Goal: Answer question/provide support: Answer question/provide support

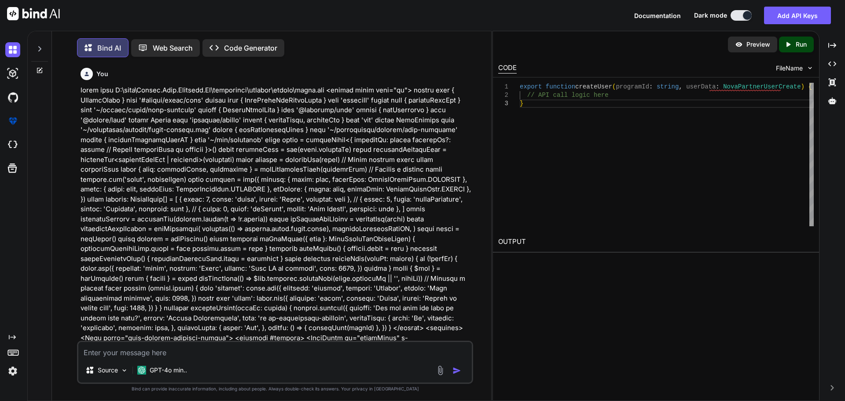
scroll to position [5823, 0]
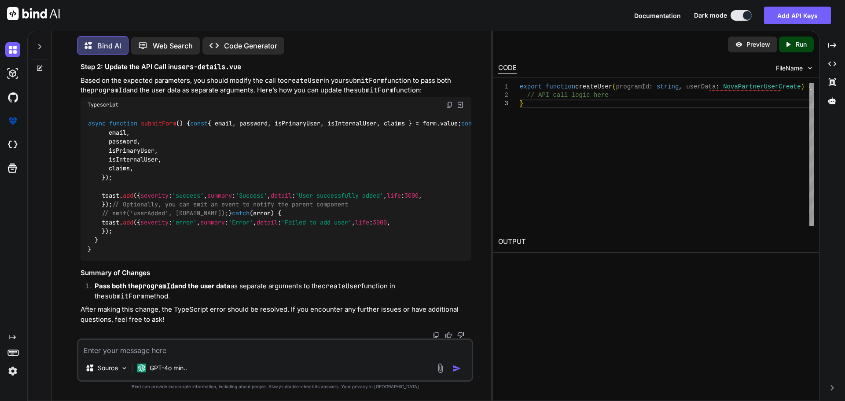
type textarea "I"
type textarea "x"
type textarea "IN"
type textarea "x"
type textarea "IN"
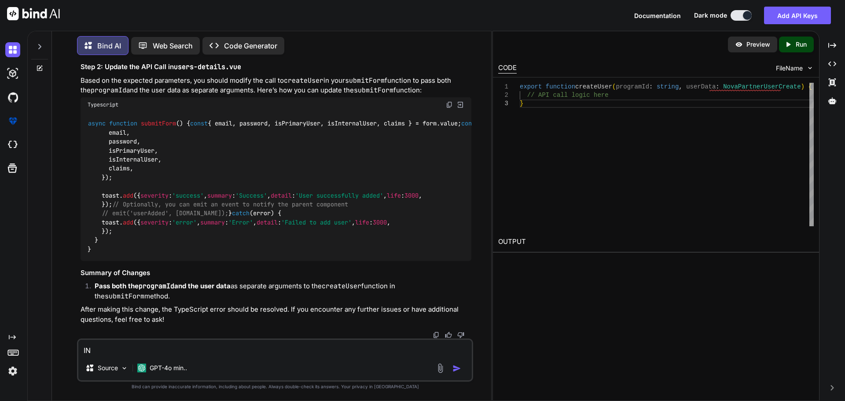
type textarea "x"
type textarea "IN T"
type textarea "x"
type textarea "IN TH"
type textarea "x"
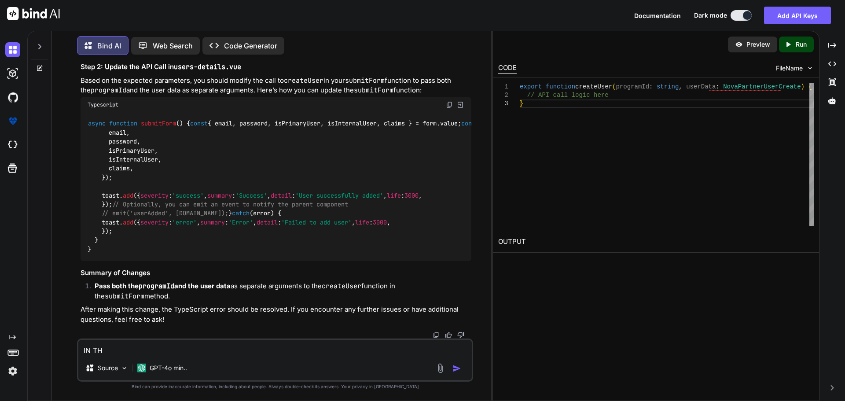
type textarea "IN THE"
type textarea "x"
type textarea "IN THE"
type textarea "x"
type textarea "IN THE D"
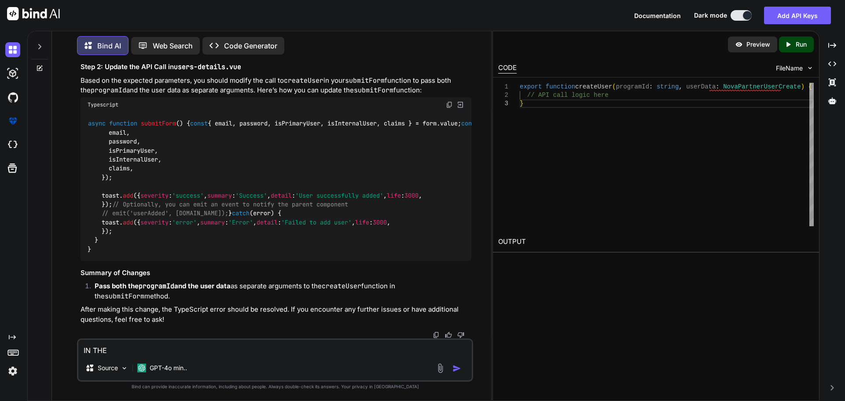
type textarea "x"
type textarea "IN THE DE"
type textarea "x"
type textarea "IN THE DET"
type textarea "x"
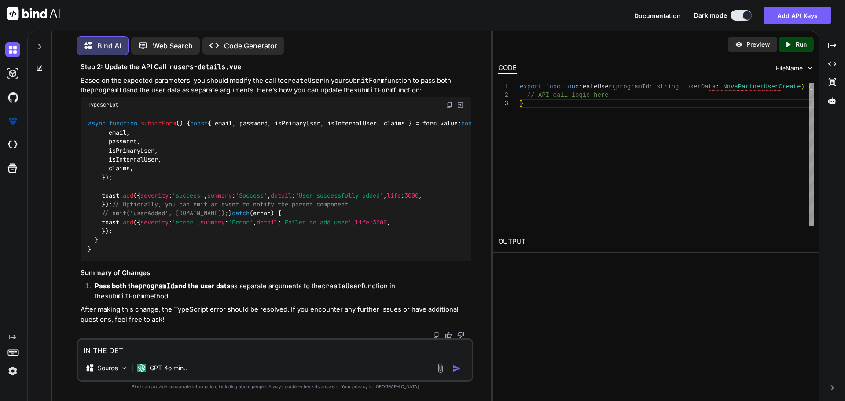
type textarea "IN THE DETA"
type textarea "x"
type textarea "IN THE DETAI"
type textarea "x"
type textarea "IN THE DETAIL"
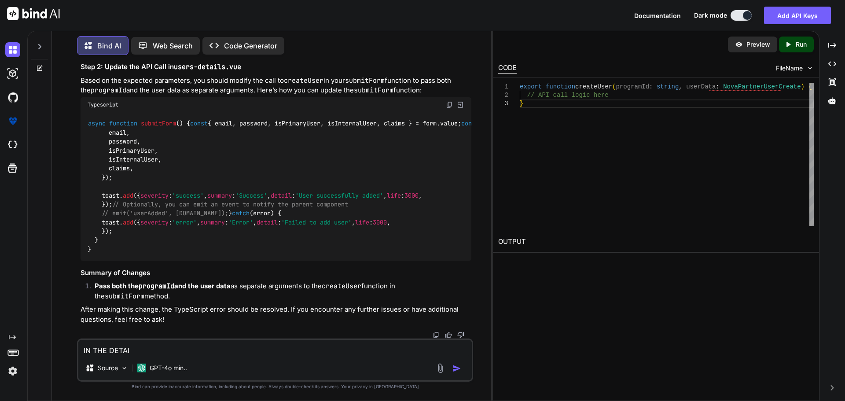
type textarea "x"
type textarea "IN THE DETAILS"
type textarea "x"
type textarea "IN THE DETAILS"
type textarea "x"
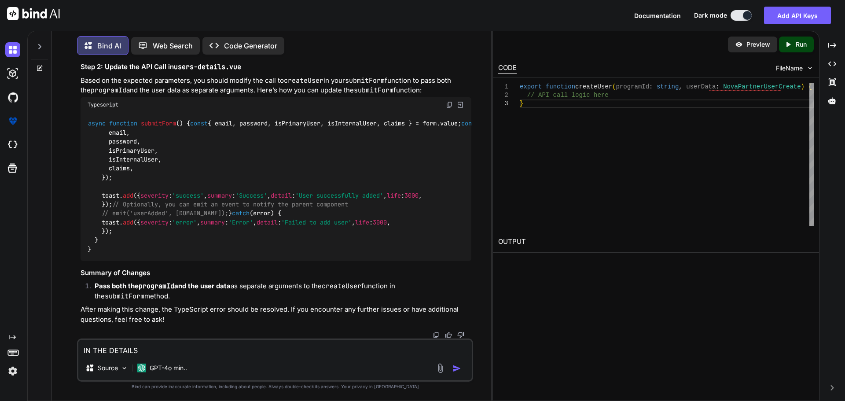
type textarea "IN THE DETAILS"
type textarea "x"
type textarea "IN THE DETAIL"
type textarea "x"
type textarea "IN THE DETAI"
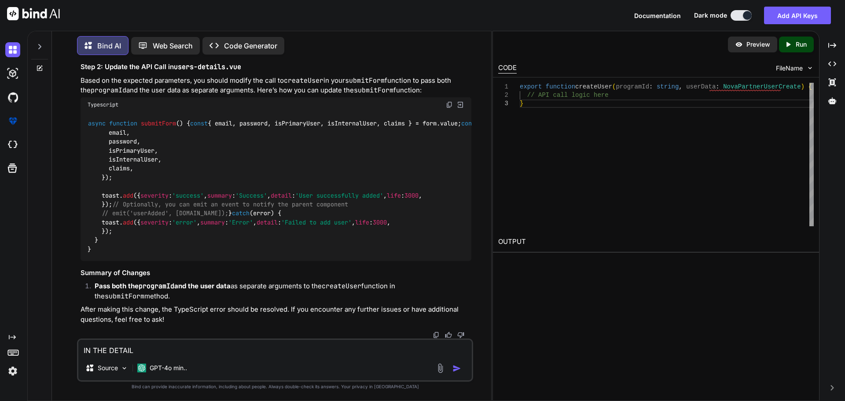
type textarea "x"
type textarea "IN THE DETA"
type textarea "x"
type textarea "IN THE DET"
type textarea "x"
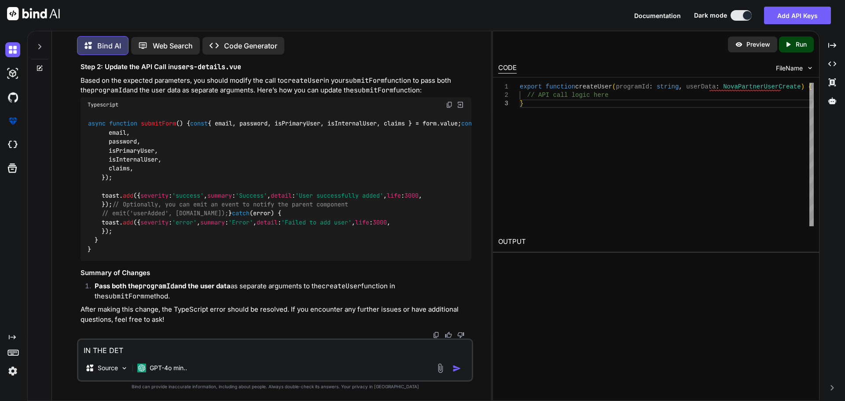
type textarea "IN THE DE"
type textarea "x"
type textarea "IN THE D"
type textarea "x"
type textarea "IN THE"
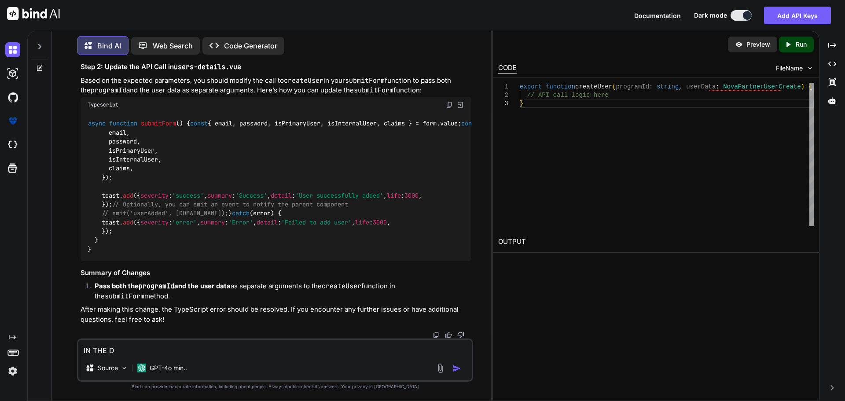
type textarea "x"
type textarea "IN THE"
type textarea "x"
type textarea "IN TH"
type textarea "x"
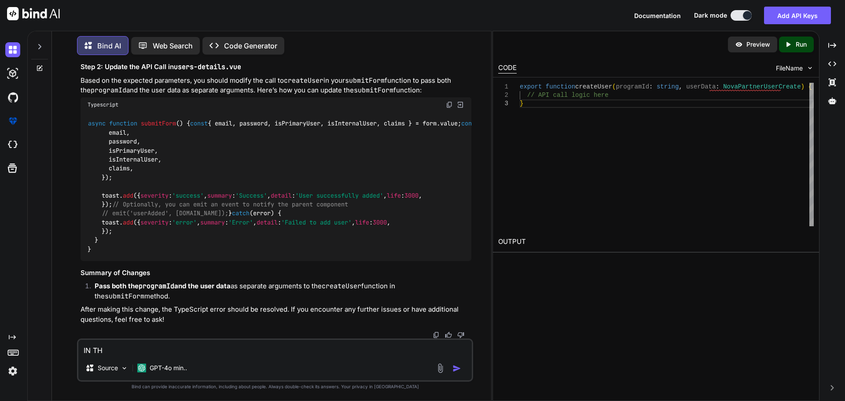
type textarea "IN T"
type textarea "x"
type textarea "IN"
type textarea "x"
type textarea "IN"
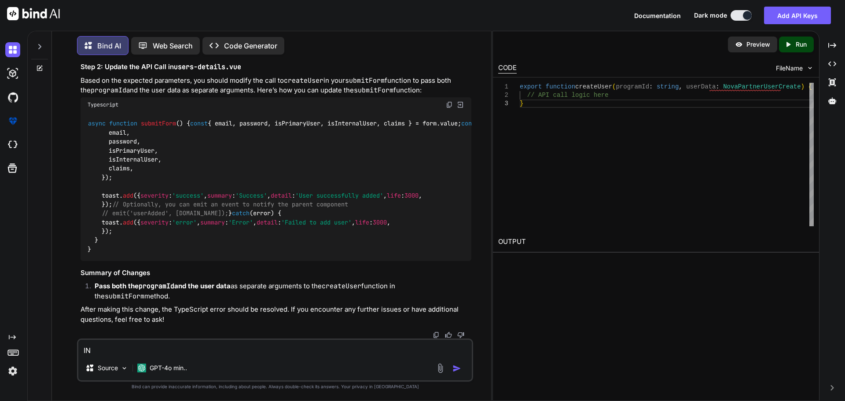
type textarea "x"
type textarea "I"
type textarea "x"
type textarea "Ii"
type textarea "x"
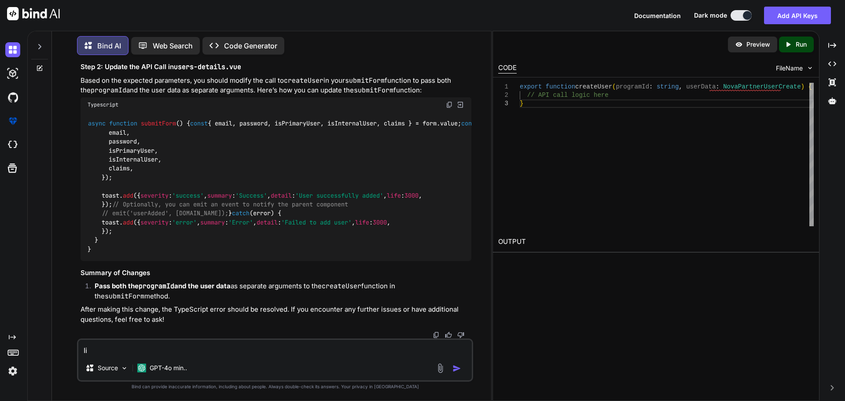
type textarea "Iin"
type textarea "x"
type textarea "Iin"
type textarea "x"
type textarea "Iin"
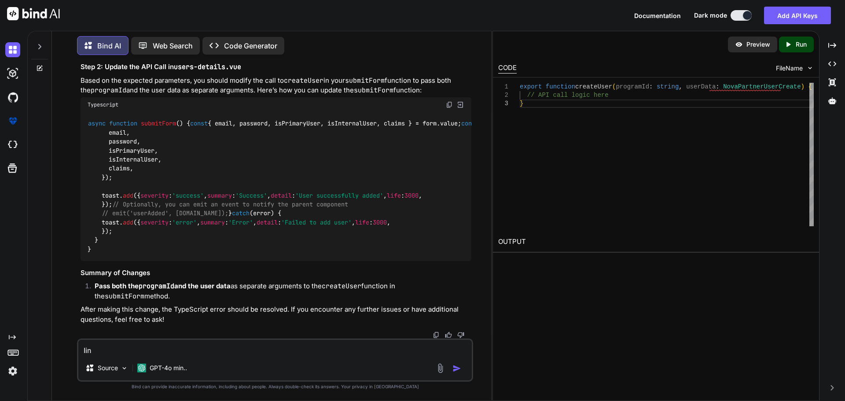
type textarea "x"
type textarea "Ii"
type textarea "x"
type textarea "I"
type textarea "x"
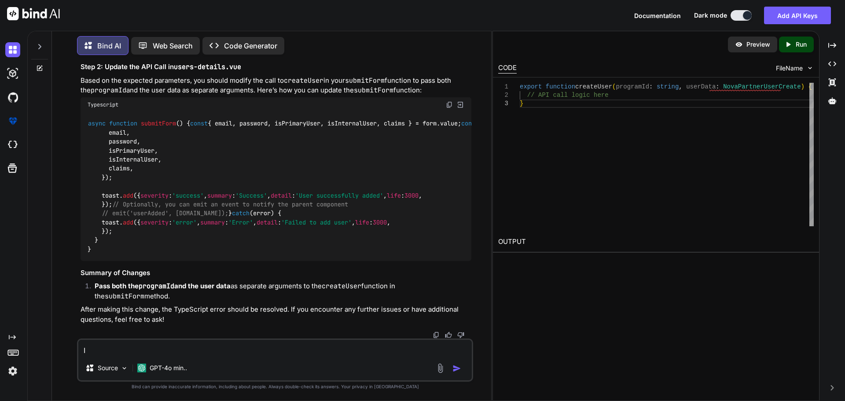
type textarea "x"
type textarea "i"
type textarea "x"
type textarea "in"
type textarea "x"
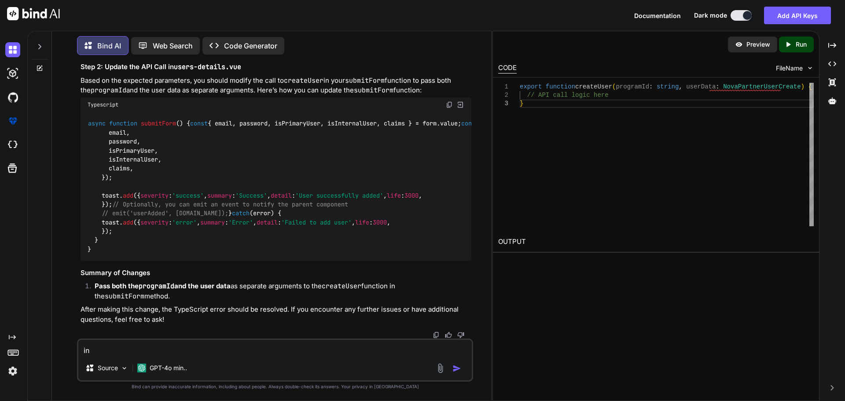
type textarea "in"
type textarea "x"
type textarea "in u"
type textarea "x"
type textarea "in [GEOGRAPHIC_DATA]"
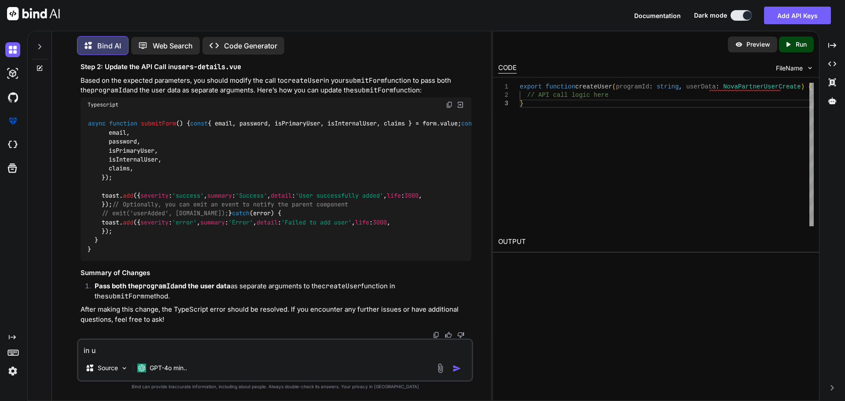
type textarea "x"
type textarea "in use"
type textarea "x"
type textarea "in user"
type textarea "x"
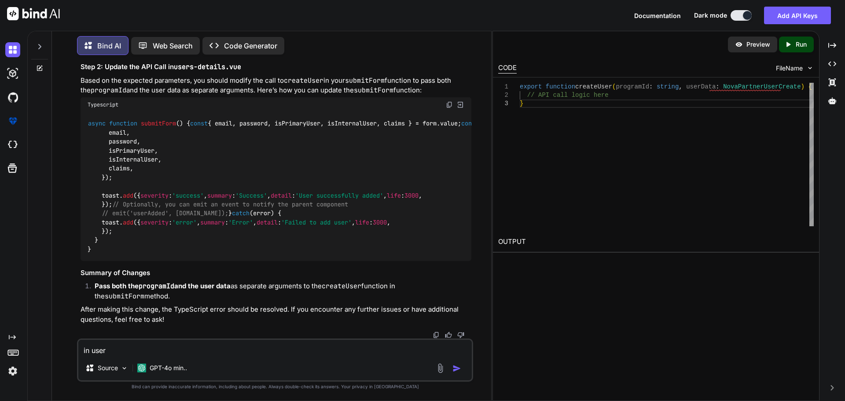
type textarea "in user-"
type textarea "x"
type textarea "in user-d"
type textarea "x"
type textarea "in user-de"
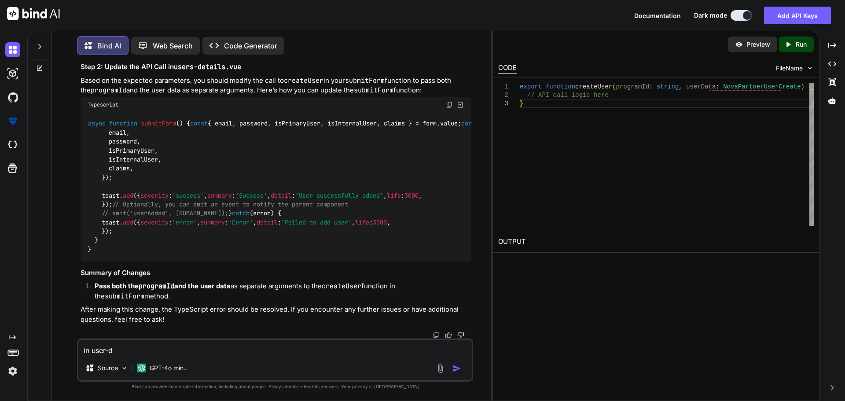
type textarea "x"
type textarea "in user-det"
type textarea "x"
type textarea "in user-deta"
type textarea "x"
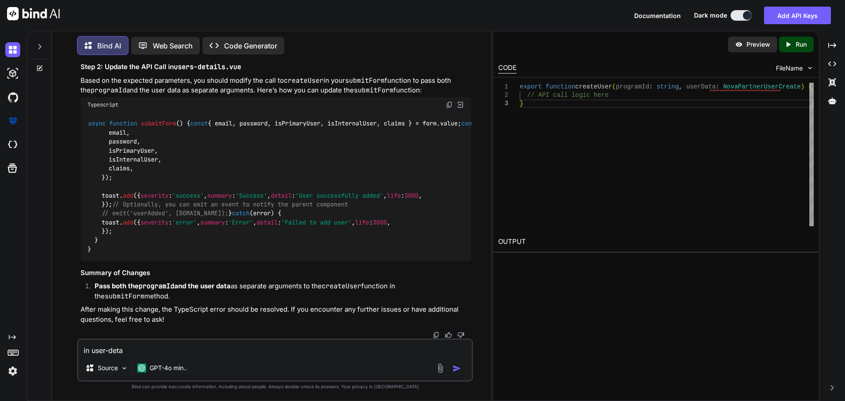
type textarea "in user-detai"
type textarea "x"
type textarea "in user-detail"
type textarea "x"
type textarea "in user-details"
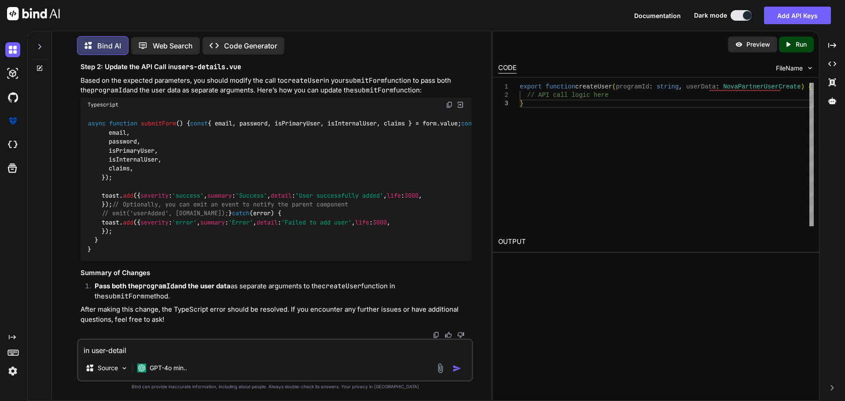
type textarea "x"
type textarea "in user-details"
type textarea "x"
type textarea "in user-details"
type textarea "x"
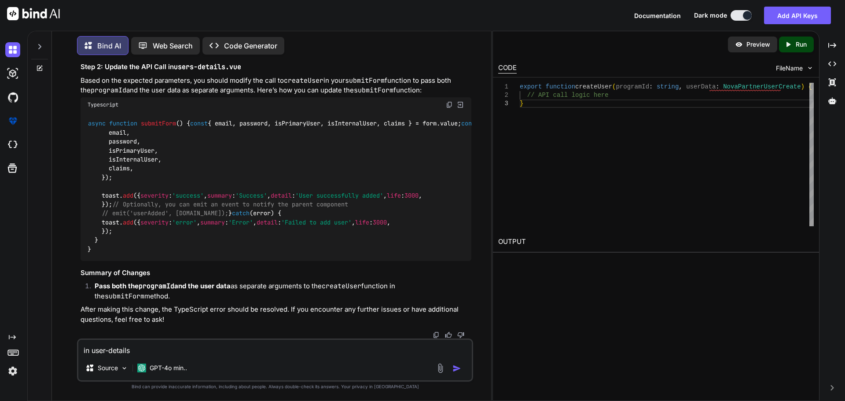
type textarea "in user-details."
type textarea "x"
type textarea "in user-details.c"
type textarea "x"
type textarea "in [DOMAIN_NAME]"
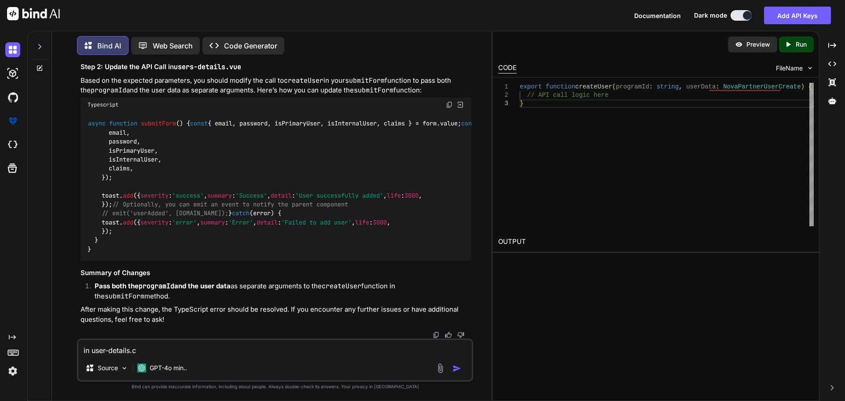
type textarea "x"
type textarea "in user-details.cue"
type textarea "x"
type textarea "in user-details.cue"
type textarea "x"
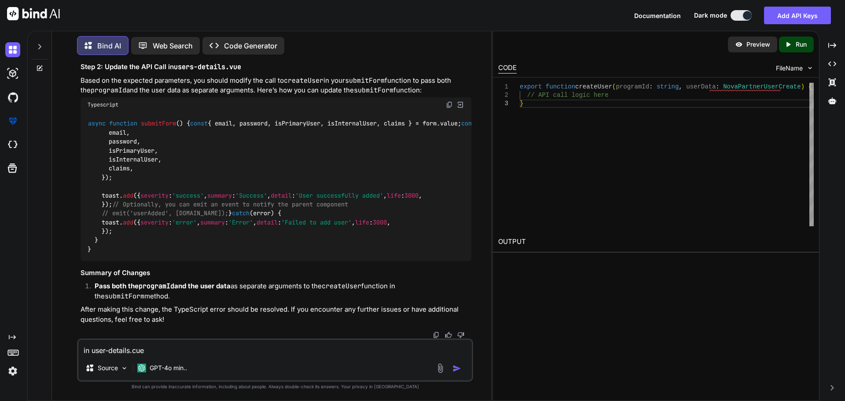
type textarea "in user-details.cue"
type textarea "x"
type textarea "in [DOMAIN_NAME]"
type textarea "x"
type textarea "in user-details.c"
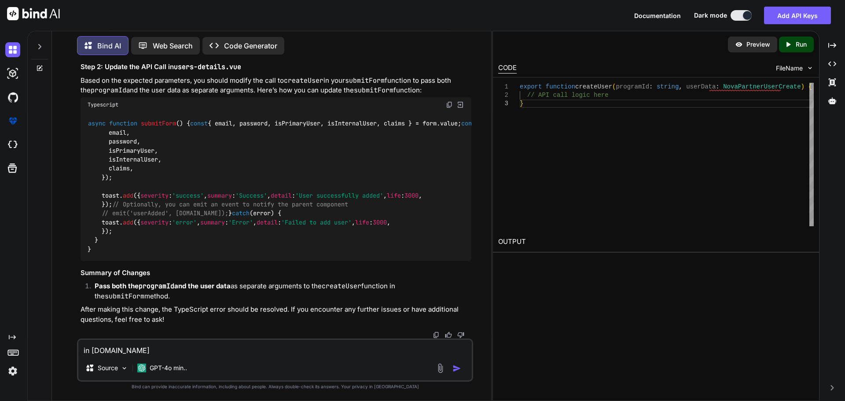
type textarea "x"
type textarea "in user-details."
type textarea "x"
type textarea "in user-details.v"
type textarea "x"
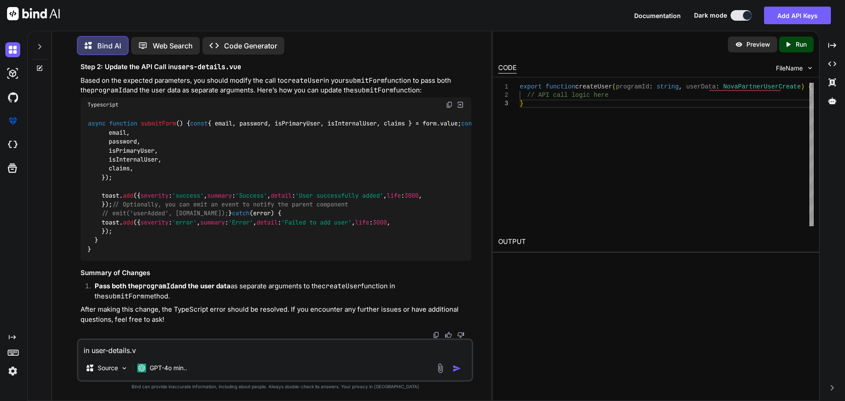
type textarea "in [DOMAIN_NAME]"
type textarea "x"
type textarea "in user-details.vue"
type textarea "x"
type textarea "in user-details.vue"
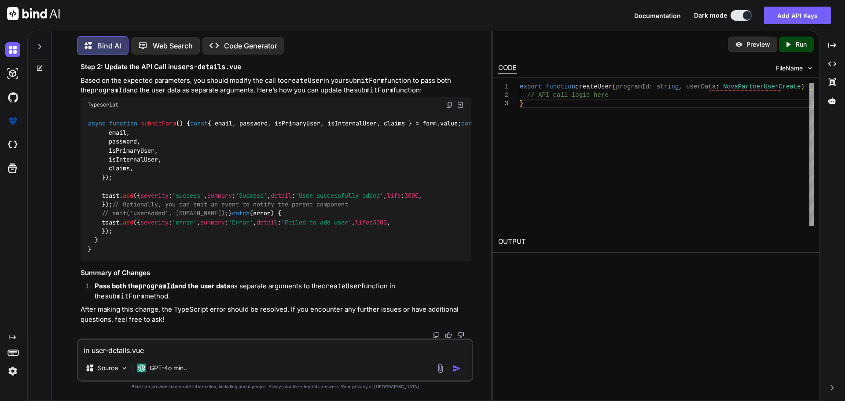
type textarea "x"
type textarea "in user-details.vue async function submitForm() { const { email, password, isPr…"
type textarea "x"
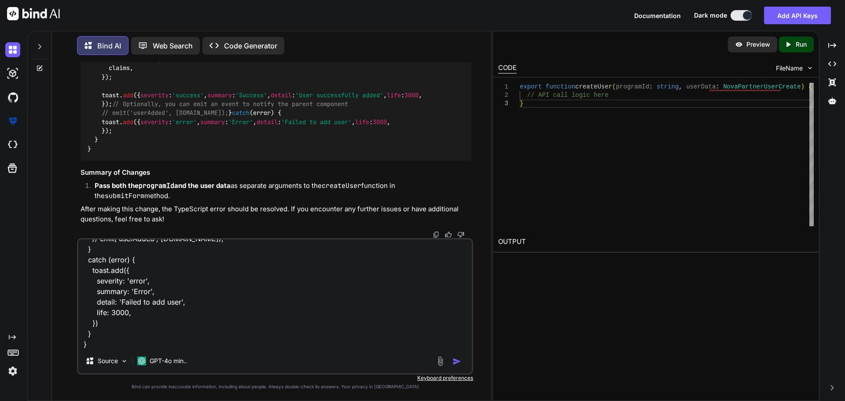
type textarea "in user-details.vue async function submitForm() { const { email, password, isPr…"
type textarea "x"
type textarea "in user-details.vue async function submitForm() { const { email, password, isPr…"
type textarea "x"
type textarea "in user-details.vue async function submitForm() { const { email, password, isPr…"
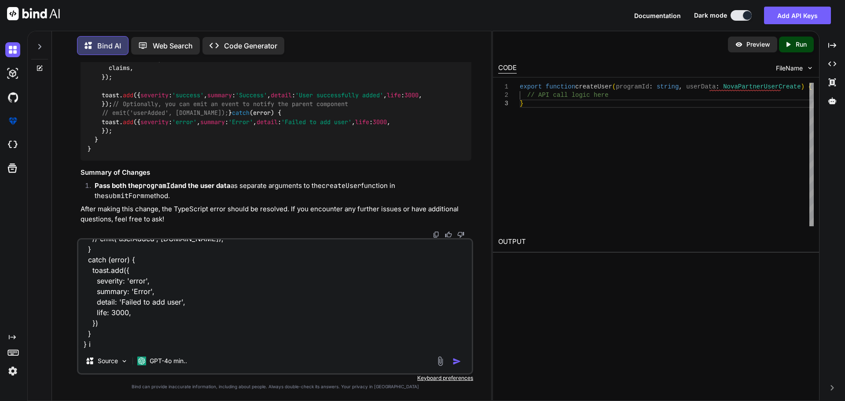
type textarea "x"
type textarea "in user-details.vue async function submitForm() { const { email, password, isPr…"
type textarea "x"
type textarea "in user-details.vue async function submitForm() { const { email, password, isPr…"
type textarea "x"
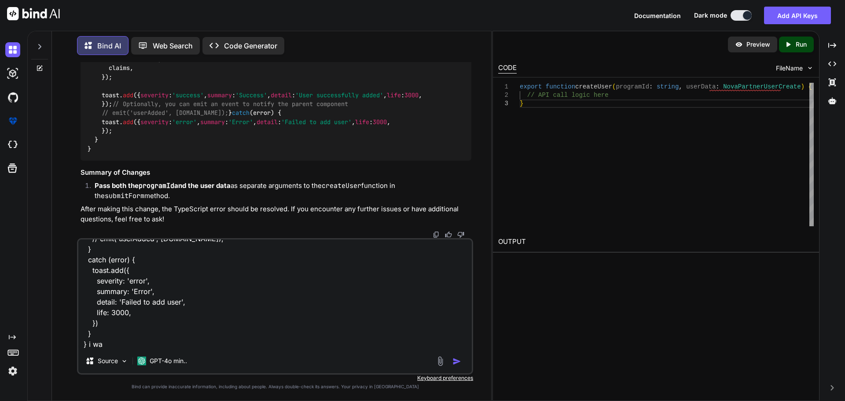
type textarea "in user-details.vue async function submitForm() { const { email, password, isPr…"
type textarea "x"
type textarea "in user-details.vue async function submitForm() { const { email, password, isPr…"
type textarea "x"
type textarea "in user-details.vue async function submitForm() { const { email, password, isPr…"
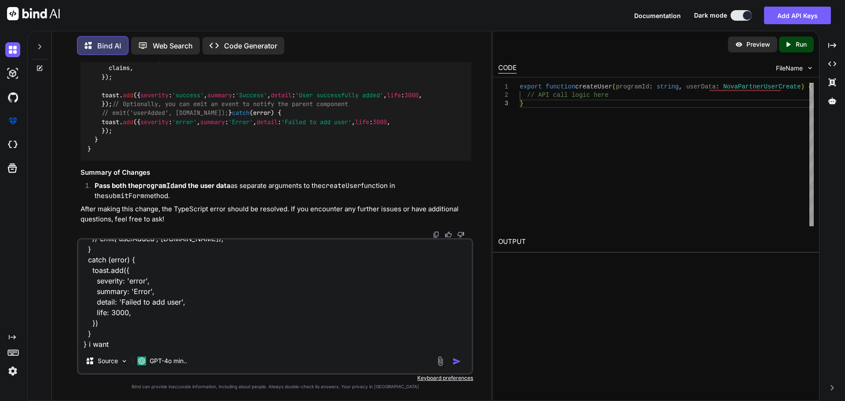
type textarea "x"
type textarea "in user-details.vue async function submitForm() { const { email, password, isPr…"
type textarea "x"
type textarea "in user-details.vue async function submitForm() { const { email, password, isPr…"
type textarea "x"
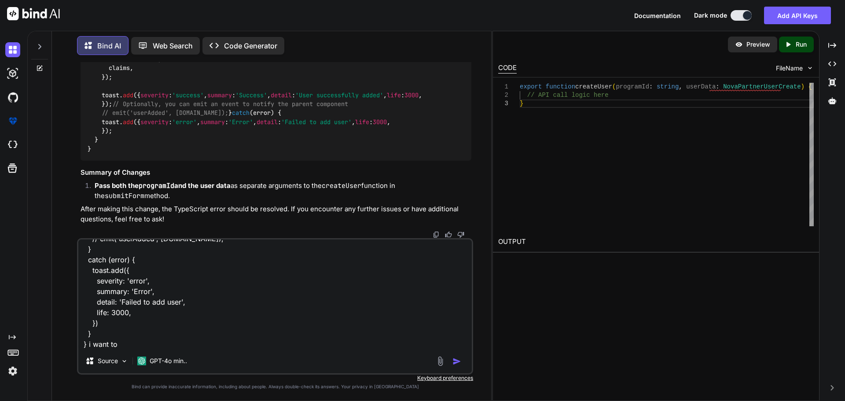
type textarea "in user-details.vue async function submitForm() { const { email, password, isPr…"
type textarea "x"
type textarea "in user-details.vue async function submitForm() { const { email, password, isPr…"
type textarea "x"
type textarea "in user-details.vue async function submitForm() { const { email, password, isPr…"
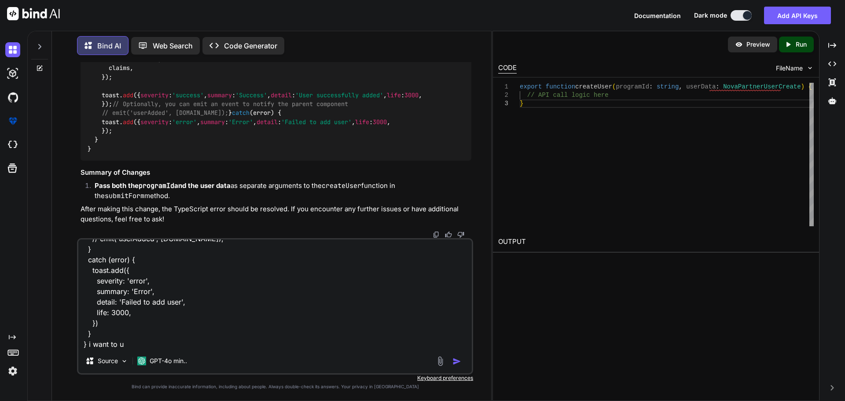
type textarea "x"
type textarea "in user-details.vue async function submitForm() { const { email, password, isPr…"
type textarea "x"
type textarea "in user-details.vue async function submitForm() { const { email, password, isPr…"
type textarea "x"
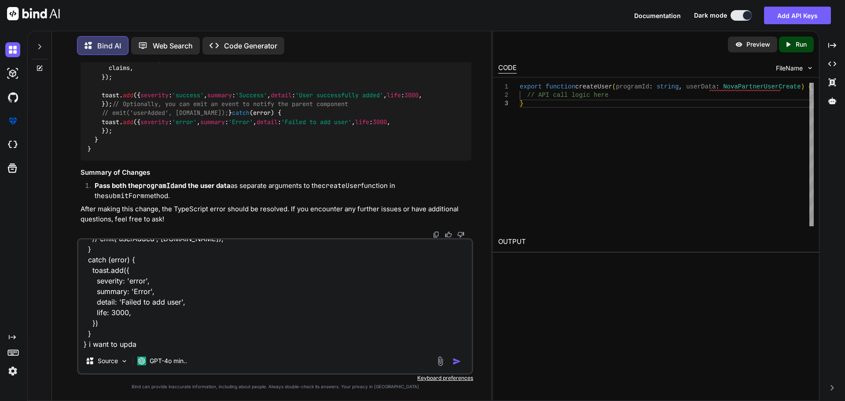
type textarea "in user-details.vue async function submitForm() { const { email, password, isPr…"
type textarea "x"
type textarea "in user-details.vue async function submitForm() { const { email, password, isPr…"
type textarea "x"
type textarea "in user-details.vue async function submitForm() { const { email, password, isPr…"
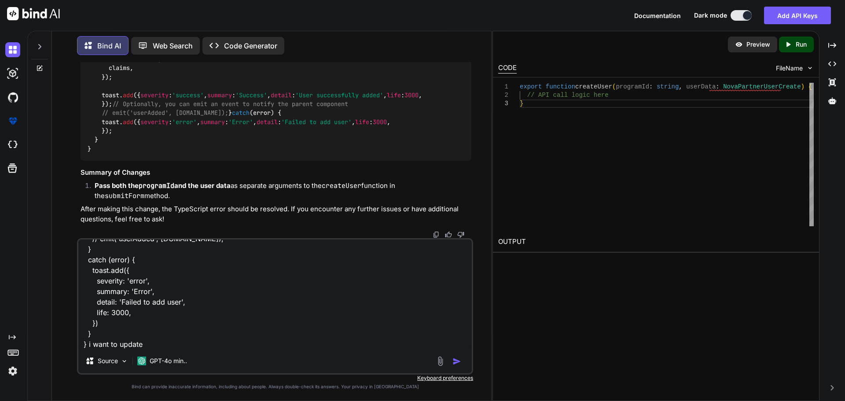
type textarea "x"
type textarea "in user-details.vue async function submitForm() { const { email, password, isPr…"
type textarea "x"
type textarea "in user-details.vue async function submitForm() { const { email, password, isPr…"
type textarea "x"
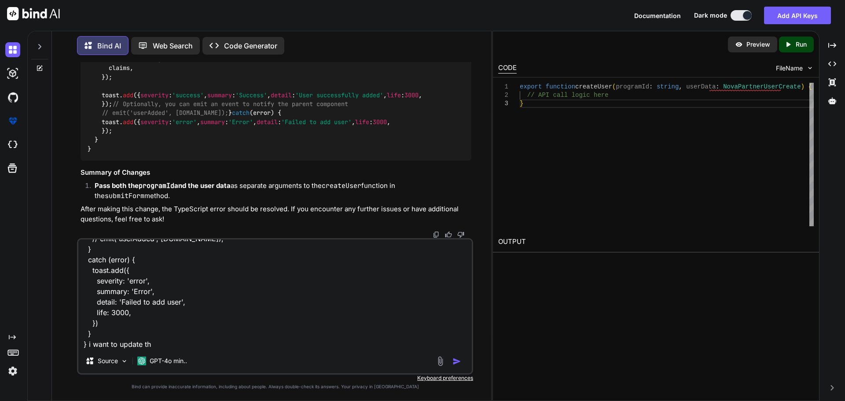
type textarea "in user-details.vue async function submitForm() { const { email, password, isPr…"
type textarea "x"
type textarea "in user-details.vue async function submitForm() { const { email, password, isPr…"
type textarea "x"
type textarea "in user-details.vue async function submitForm() { const { email, password, isPr…"
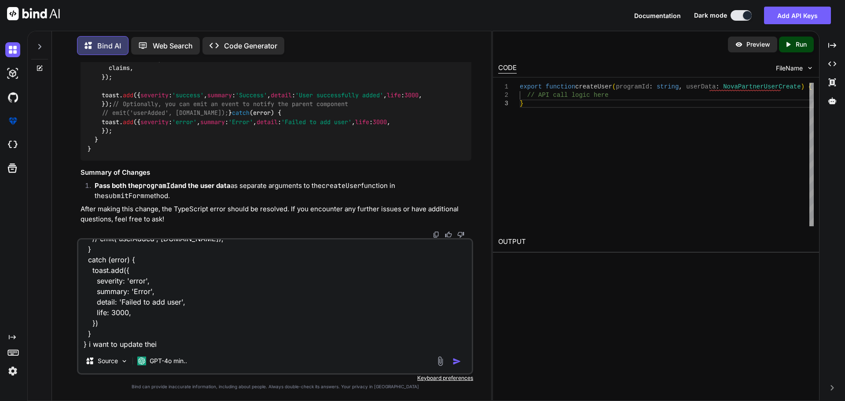
type textarea "x"
type textarea "in user-details.vue async function submitForm() { const { email, password, isPr…"
type textarea "x"
type textarea "in user-details.vue async function submitForm() { const { email, password, isPr…"
type textarea "x"
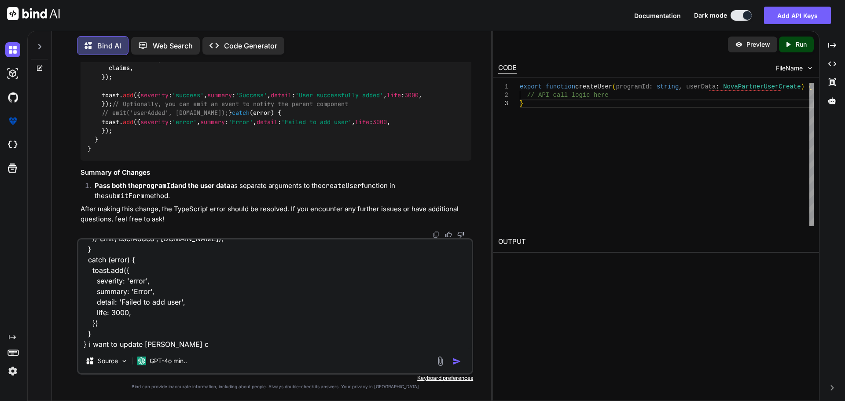
type textarea "in user-details.vue async function submitForm() { const { email, password, isPr…"
type textarea "x"
type textarea "in user-details.vue async function submitForm() { const { email, password, isPr…"
type textarea "x"
type textarea "in user-details.vue async function submitForm() { const { email, password, isPr…"
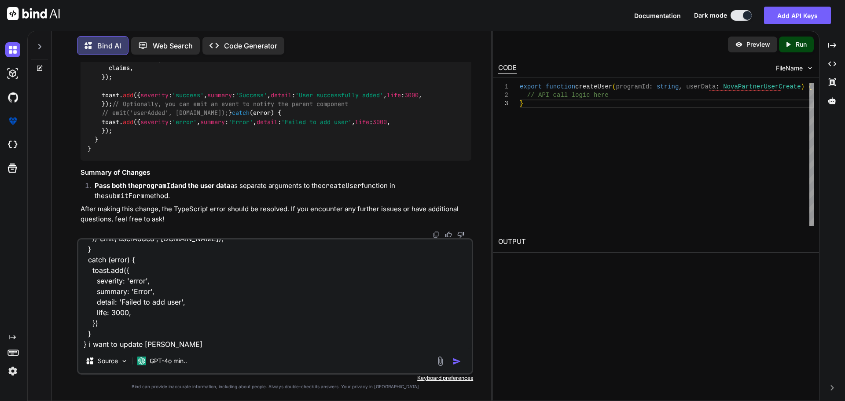
type textarea "x"
type textarea "in user-details.vue async function submitForm() { const { email, password, isPr…"
type textarea "x"
type textarea "in user-details.vue async function submitForm() { const { email, password, isPr…"
type textarea "x"
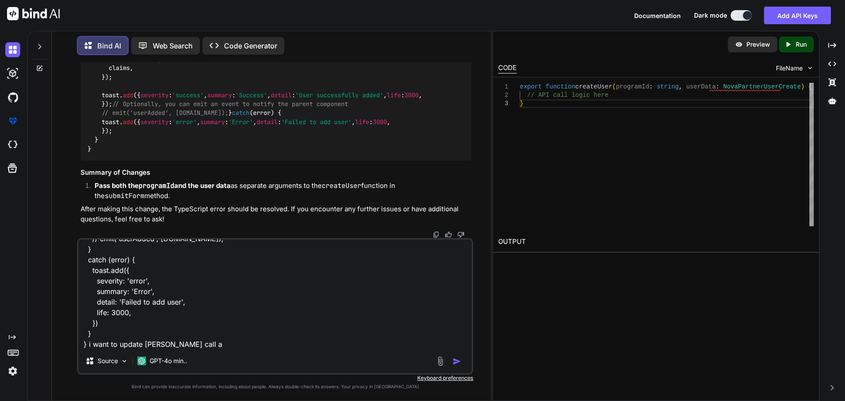
type textarea "in user-details.vue async function submitForm() { const { email, password, isPr…"
type textarea "x"
type textarea "in user-details.vue async function submitForm() { const { email, password, isPr…"
type textarea "x"
type textarea "in user-details.vue async function submitForm() { const { email, password, isPr…"
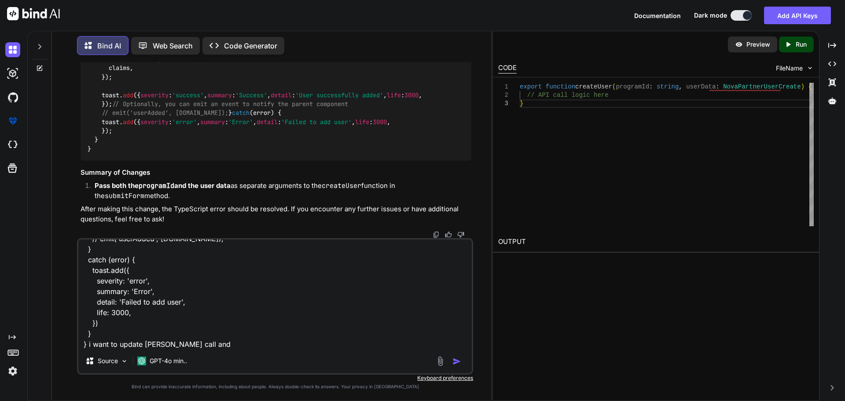
type textarea "x"
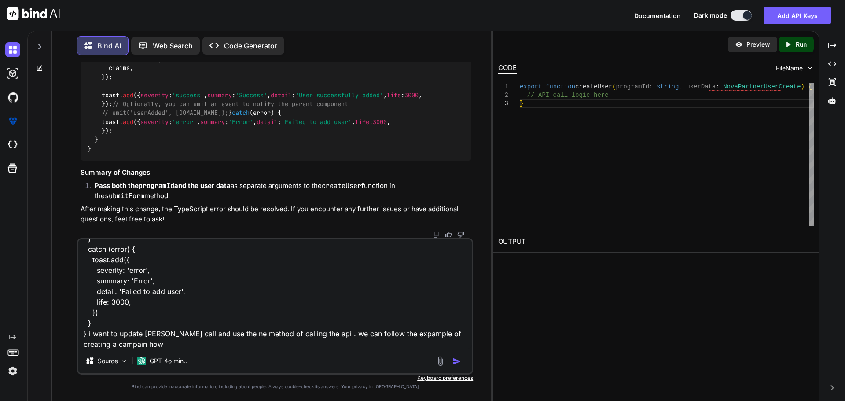
click at [407, 334] on textarea "in user-details.vue async function submitForm() { const { email, password, isPr…" at bounding box center [275, 294] width 394 height 109
click at [169, 343] on textarea "in user-details.vue async function submitForm() { const { email, password, isPr…" at bounding box center [275, 294] width 394 height 109
paste textarea "<script setup lang="ts"> import type { NovaCampaignLandingPageCreate, NovaCampa…"
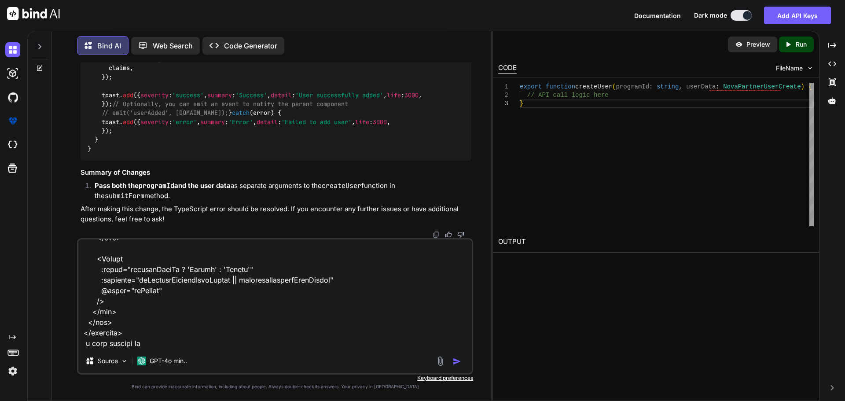
paste textarea "C:\nova\Osiris.Nova.Internal.UI\composables\queries\nova-partners.ts"
paste textarea "import type { NovaPartnerUser, NovaPartnerUserCreate, NovaPartnerUsers, NovaTra…"
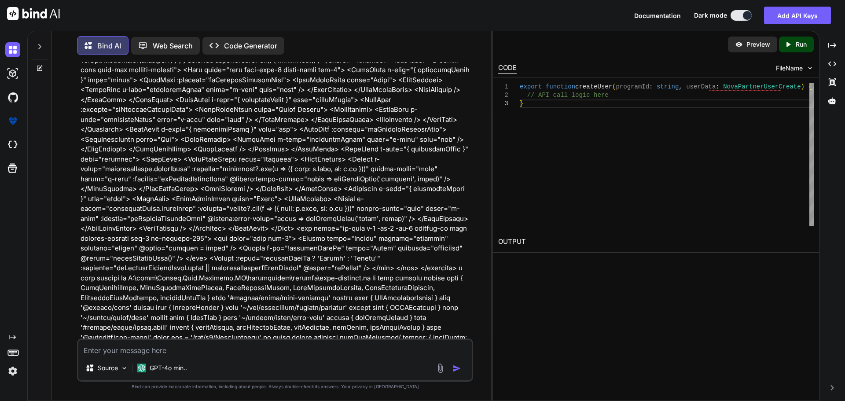
scroll to position [6276, 0]
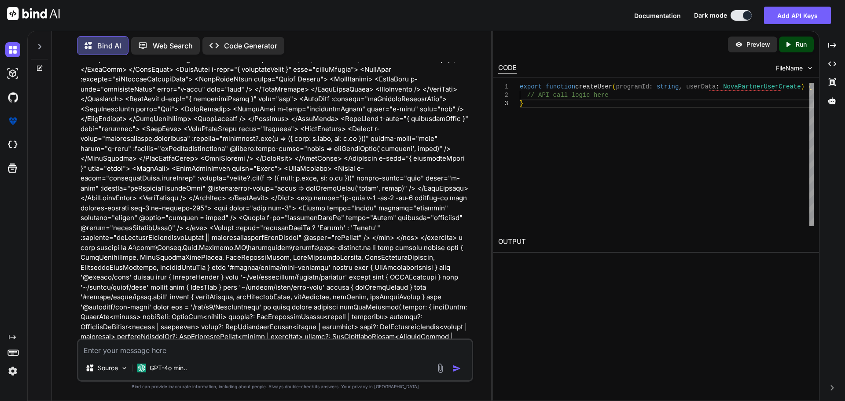
click at [196, 161] on p at bounding box center [276, 128] width 391 height 941
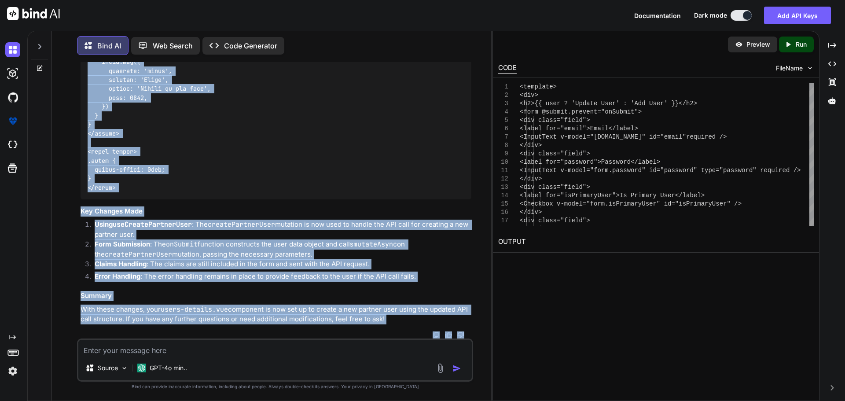
scroll to position [8361, 0]
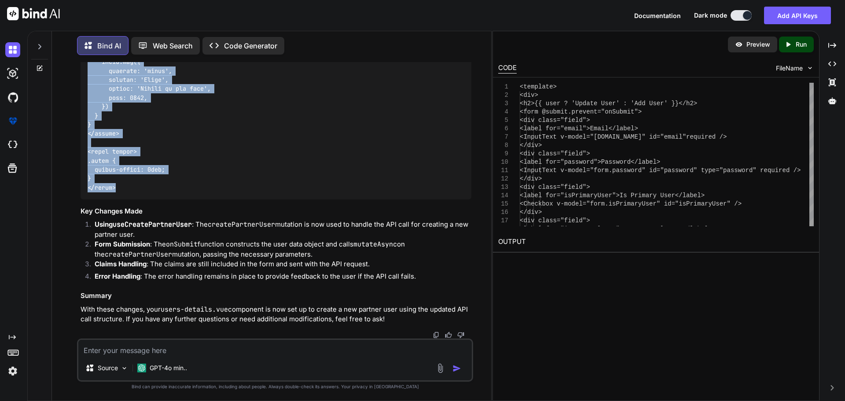
drag, startPoint x: 90, startPoint y: 161, endPoint x: 154, endPoint y: 186, distance: 69.0
copy code "<template> <div> <h2>{{ user ? 'Update User' : 'Add User' }}</h2> <form @submit…"
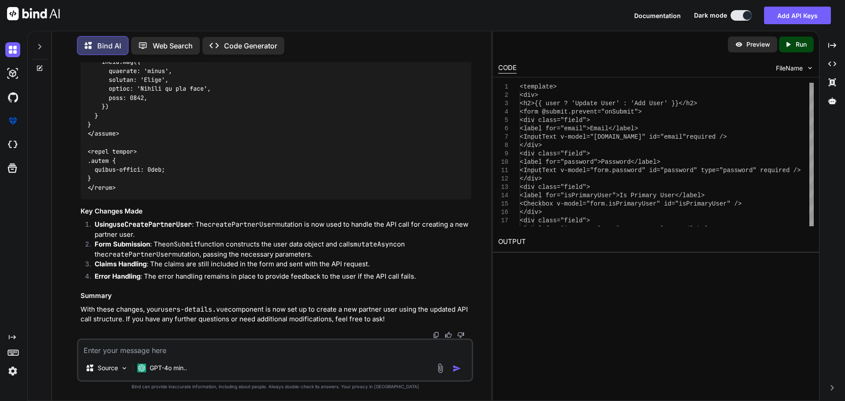
click at [162, 354] on textarea at bounding box center [275, 348] width 394 height 16
paste textarea "[vue-tsc] Argument of type '{ accountGuid: string; programId: string; email: st…"
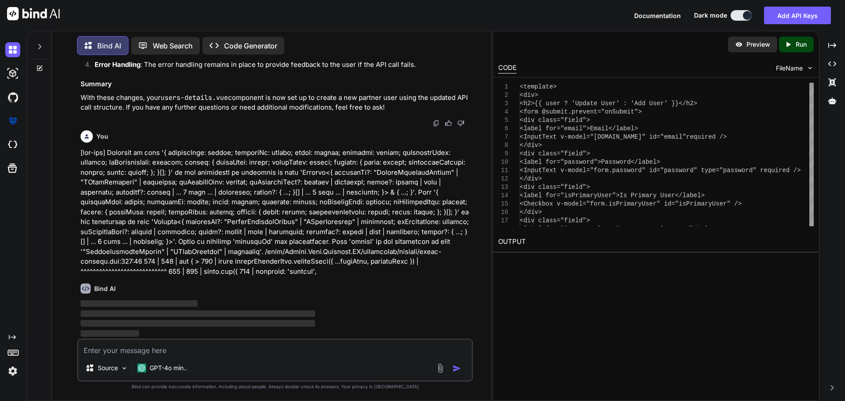
scroll to position [8573, 0]
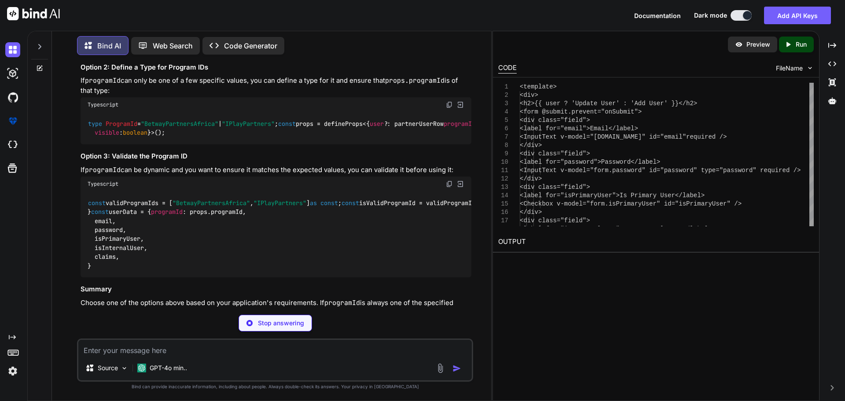
click at [451, 280] on div "Bind AI The error message you're encountering indicates that the programId prop…" at bounding box center [276, 93] width 391 height 457
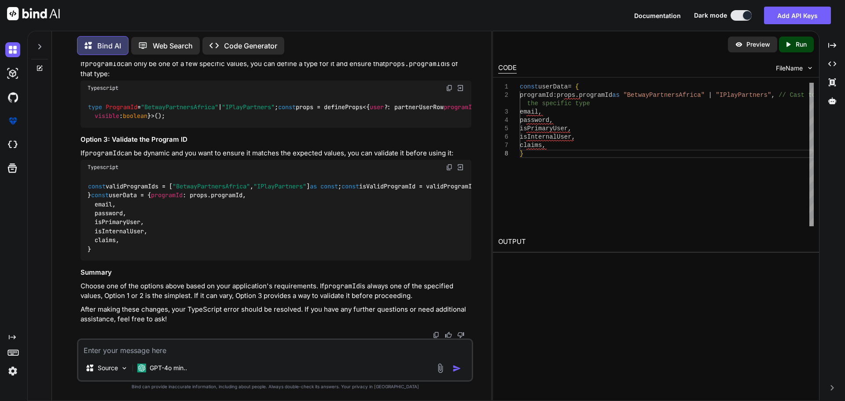
scroll to position [8784, 0]
drag, startPoint x: 141, startPoint y: 185, endPoint x: 88, endPoint y: 185, distance: 52.8
click at [88, 185] on code "const validProgramIds = [ "BetwayPartnersAfrica" , "IPlayPartners" ] as const ;…" at bounding box center [437, 218] width 698 height 72
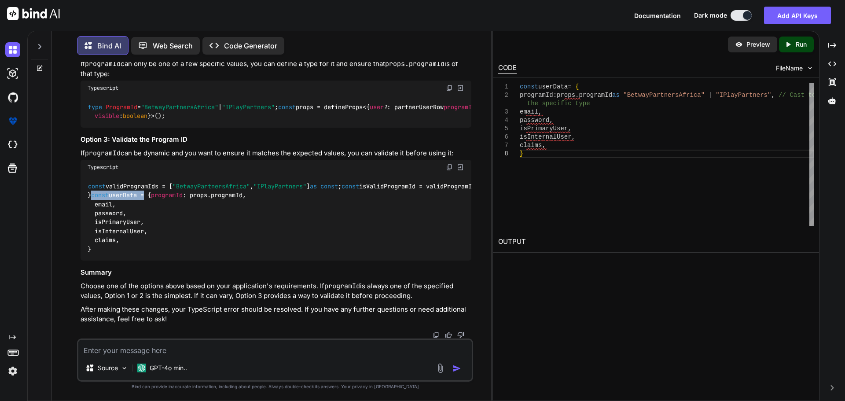
copy code "const userData"
click at [250, 208] on div "const validProgramIds = [ "BetwayPartnersAfrica" , "IPlayPartners" ] as const ;…" at bounding box center [276, 218] width 391 height 86
drag, startPoint x: 94, startPoint y: 79, endPoint x: 350, endPoint y: 78, distance: 256.3
click at [350, 32] on code "const userData = { programId : props. programId as "BetwayPartnersAfrica" | "IP…" at bounding box center [299, 5] width 423 height 54
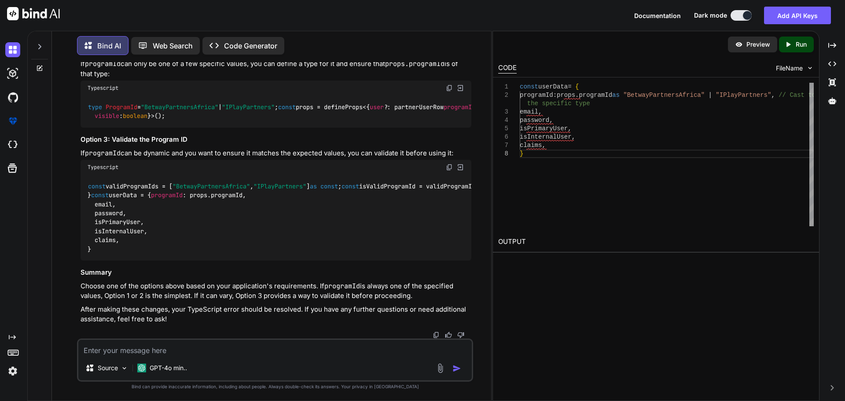
copy code "programId : props. programId as "BetwayPartnersAfrica" | "IPlayPartners" ,"
click at [199, 350] on textarea at bounding box center [275, 348] width 394 height 16
paste textarea "[URL][DOMAIN_NAME]"
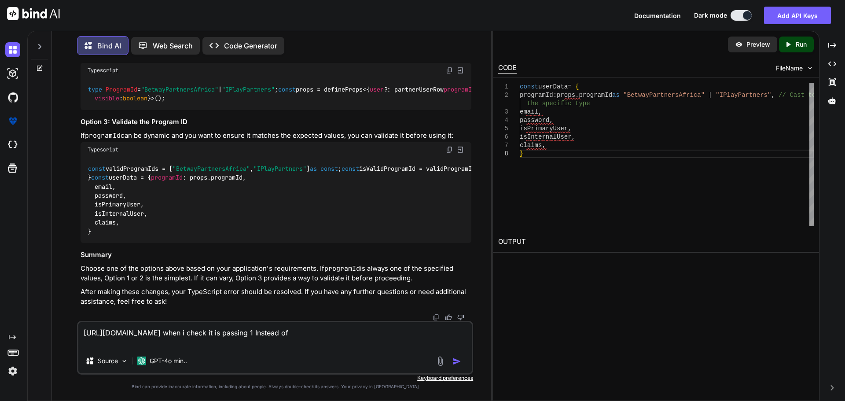
paste textarea "accountGuid"
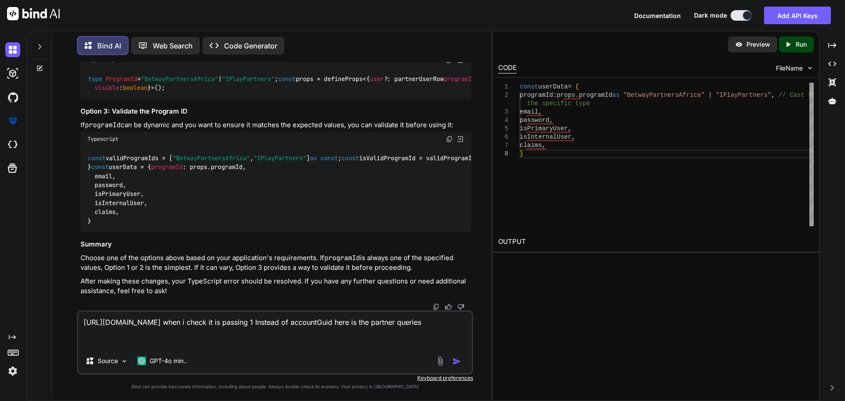
paste textarea "import type { NovaPartnerUser, NovaPartnerUserCreate, NovaPartnerUsers, NovaTra…"
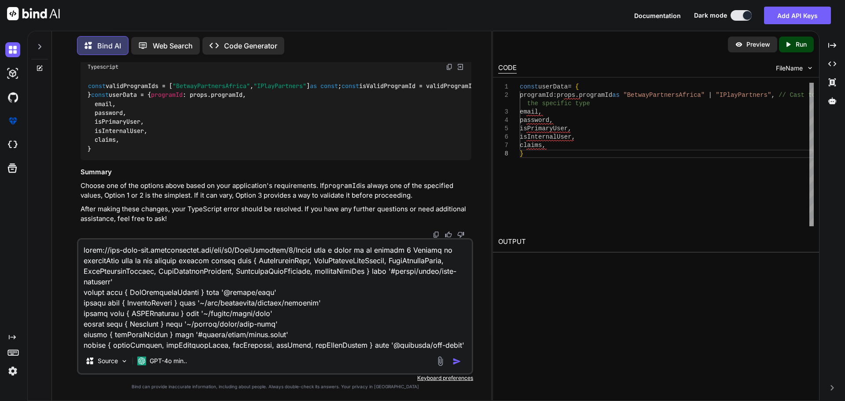
scroll to position [1174, 0]
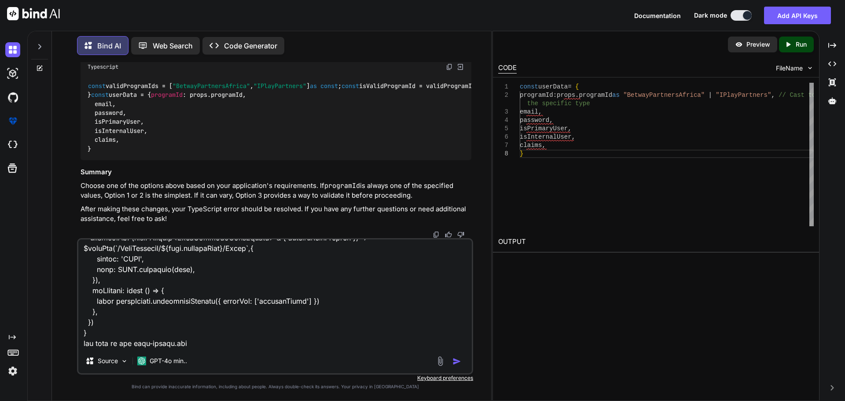
paste textarea "<script setup lang="ts"> import type { partnerUserRow } from '~/shared/types/no…"
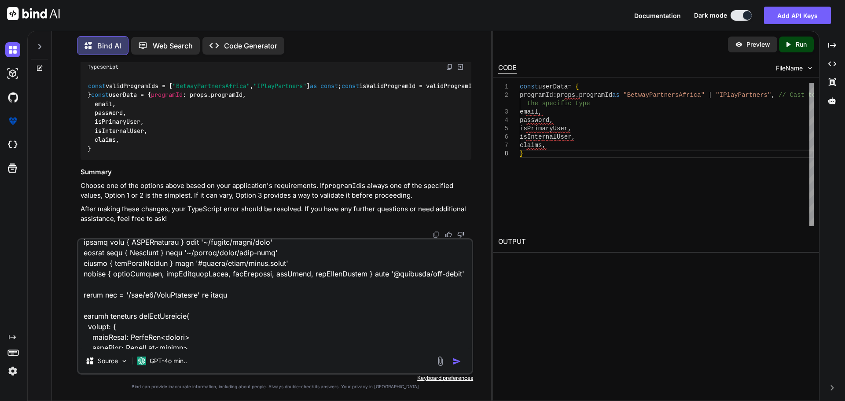
scroll to position [0, 0]
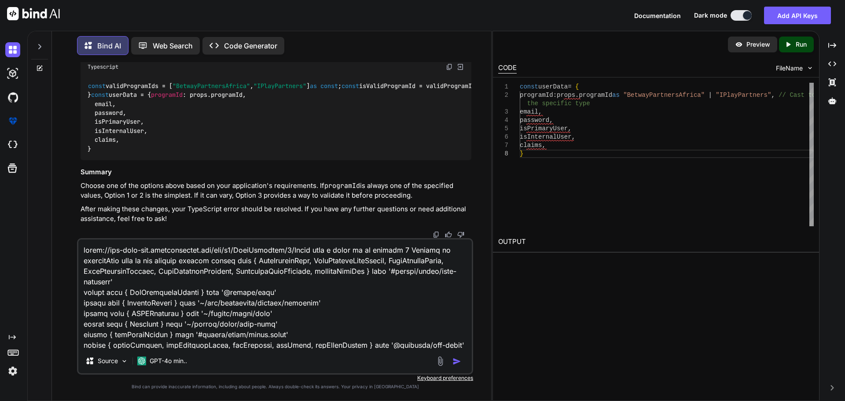
click at [398, 259] on textarea at bounding box center [275, 294] width 394 height 109
click at [127, 270] on textarea at bounding box center [275, 294] width 394 height 109
click at [456, 362] on img "button" at bounding box center [457, 361] width 9 height 9
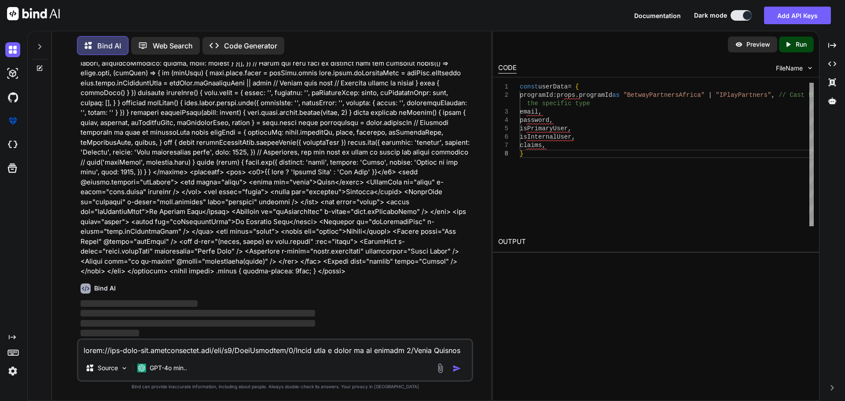
scroll to position [9404, 0]
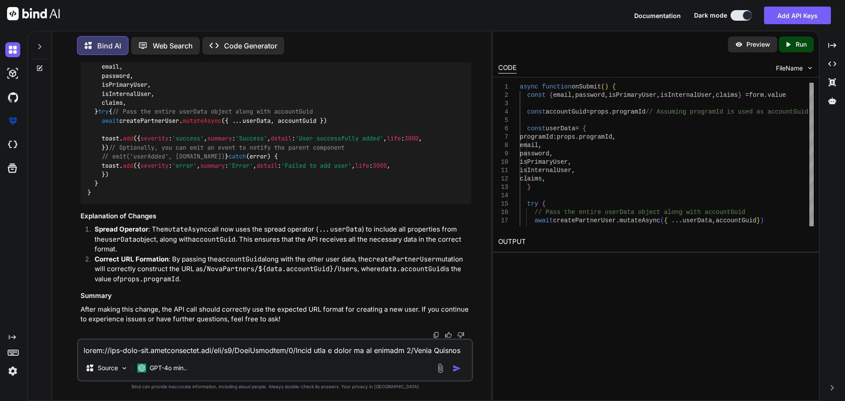
scroll to position [10142, 0]
click at [164, 26] on span "onSubmit" at bounding box center [155, 22] width 28 height 8
copy span "onSubmit"
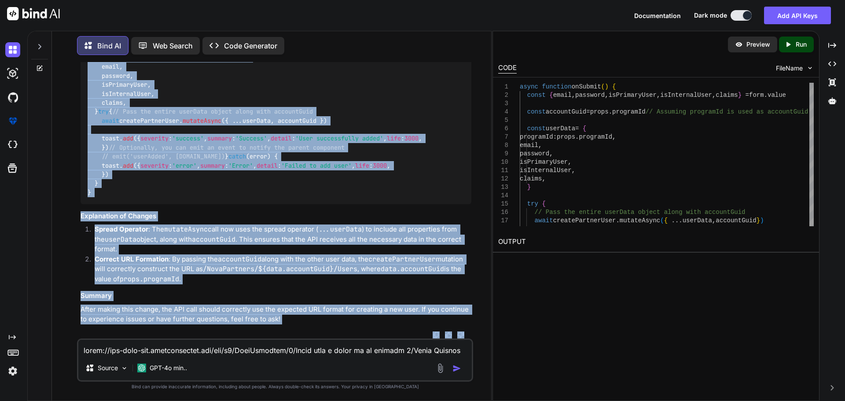
scroll to position [10393, 0]
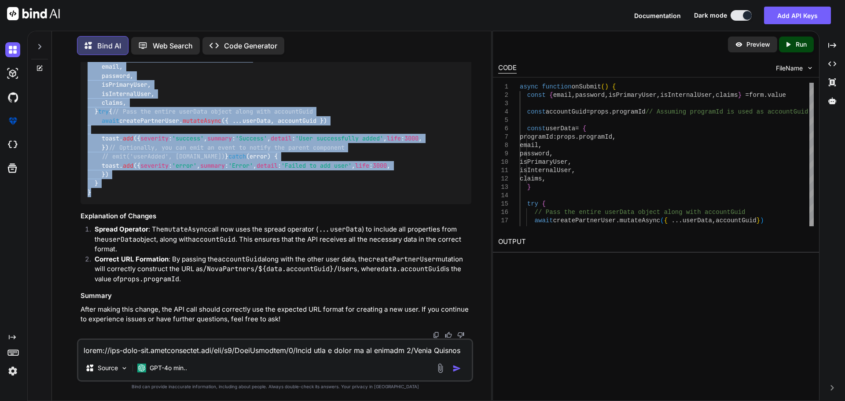
drag, startPoint x: 87, startPoint y: 130, endPoint x: 145, endPoint y: 196, distance: 87.4
click at [145, 196] on div "async function onSubmit ( ) { const { email, password, isPrimaryUser, isInterna…" at bounding box center [276, 108] width 391 height 194
copy code "async function onSubmit ( ) { const { email, password, isPrimaryUser, isInterna…"
click at [284, 124] on div "async function onSubmit ( ) { const { email, password, isPrimaryUser, isInterna…" at bounding box center [276, 108] width 391 height 194
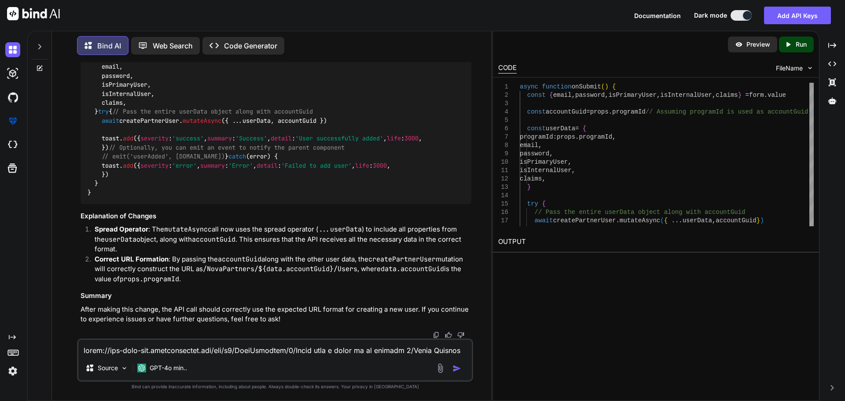
click at [353, 130] on div "async function onSubmit ( ) { const { email, password, isPrimaryUser, isInterna…" at bounding box center [276, 108] width 391 height 194
drag, startPoint x: 387, startPoint y: 205, endPoint x: 268, endPoint y: 204, distance: 119.8
click at [268, 204] on div "async function onSubmit ( ) { const { email, password, isPrimaryUser, isInterna…" at bounding box center [276, 108] width 391 height 194
copy span "programId is used as accountGuid"
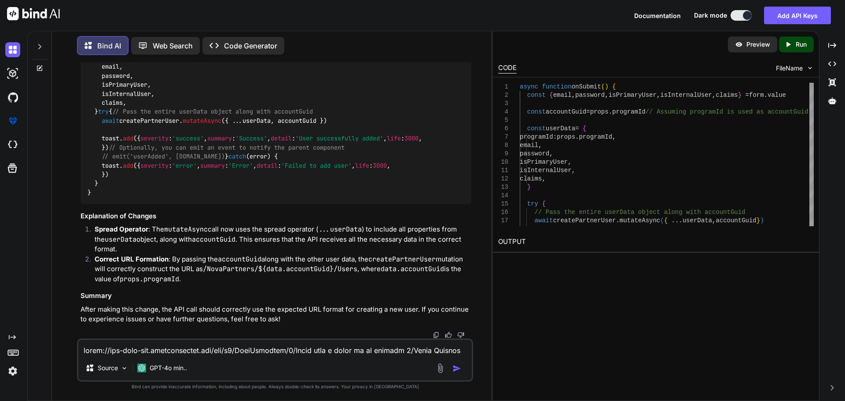
click at [180, 348] on textarea at bounding box center [275, 348] width 394 height 16
click at [356, 44] on span "// Assuming programId is used as accountGuid" at bounding box center [295, 40] width 155 height 8
copy span "accountGuid"
click at [181, 351] on textarea "programId is not account guid" at bounding box center [275, 348] width 394 height 16
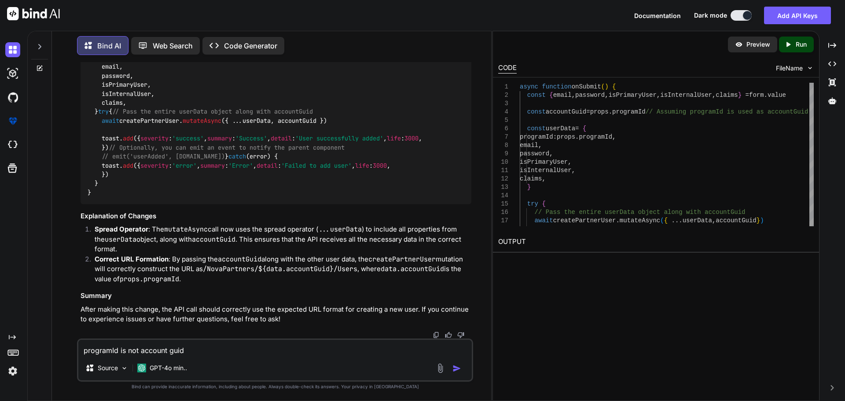
click at [181, 351] on textarea "programId is not account guid" at bounding box center [275, 348] width 394 height 16
paste textarea "accountG"
click at [220, 350] on textarea "programId is not account accountGuid" at bounding box center [275, 348] width 394 height 16
click at [241, 353] on textarea "programId is not account accountGuid on the api we can see" at bounding box center [275, 348] width 394 height 16
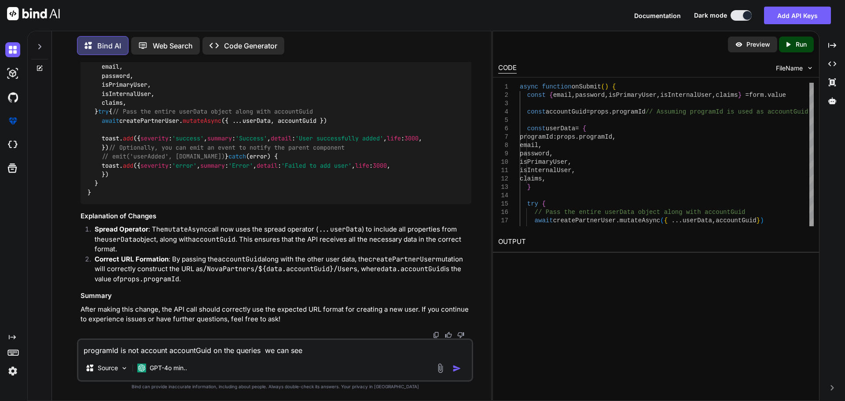
click at [313, 352] on textarea "programId is not account accountGuid on the queries we can see" at bounding box center [275, 348] width 394 height 16
paste textarea "export function useCreatePartnerUser() { const queryClient = useQueryClient() c…"
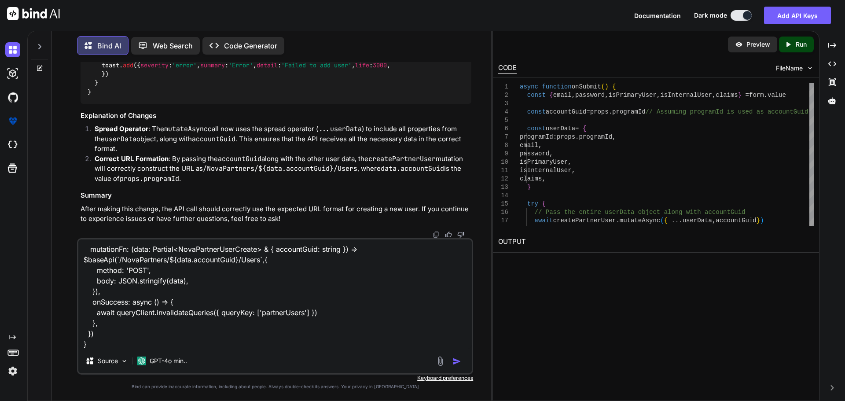
click at [136, 96] on code "async function onSubmit ( ) { const { email, password, isPrimaryUser, isInterna…" at bounding box center [269, 7] width 363 height 180
copy code "accountGuid"
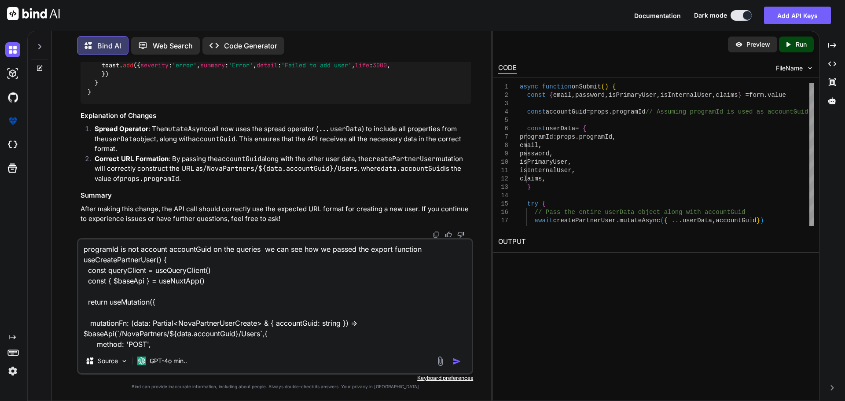
scroll to position [0, 0]
click at [370, 249] on textarea "programId is not account accountGuid on the queries we can see how we passed th…" at bounding box center [275, 294] width 394 height 109
paste textarea "accountGuid"
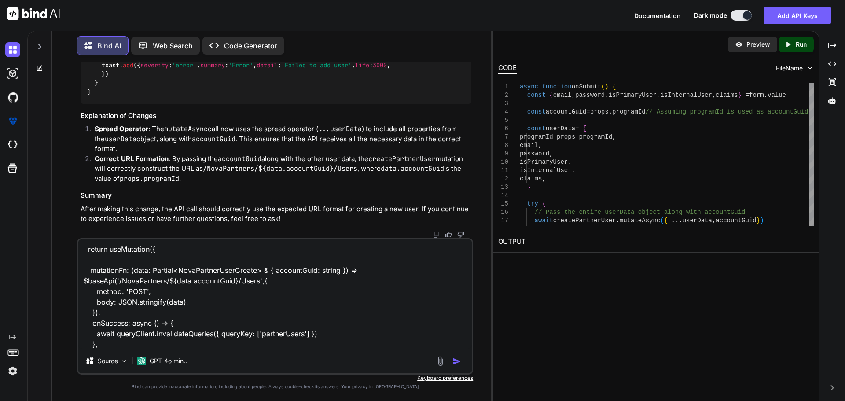
scroll to position [76, 0]
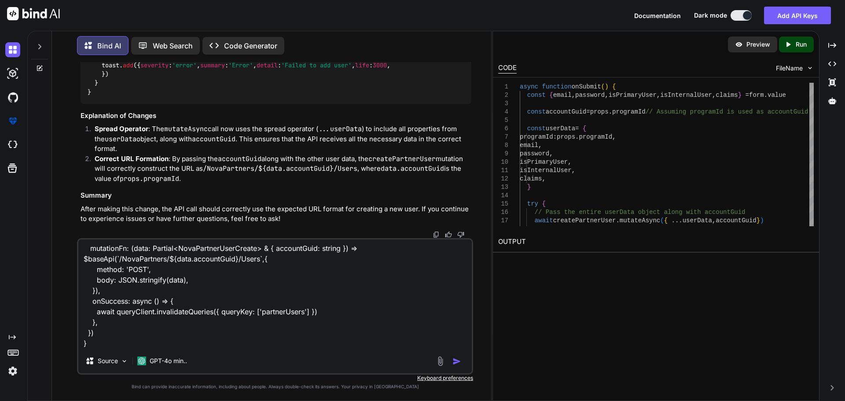
click at [108, 343] on textarea "programId is not account accountGuid on the queries we can see how we passed th…" at bounding box center [275, 294] width 394 height 109
click at [455, 362] on img "button" at bounding box center [457, 361] width 9 height 9
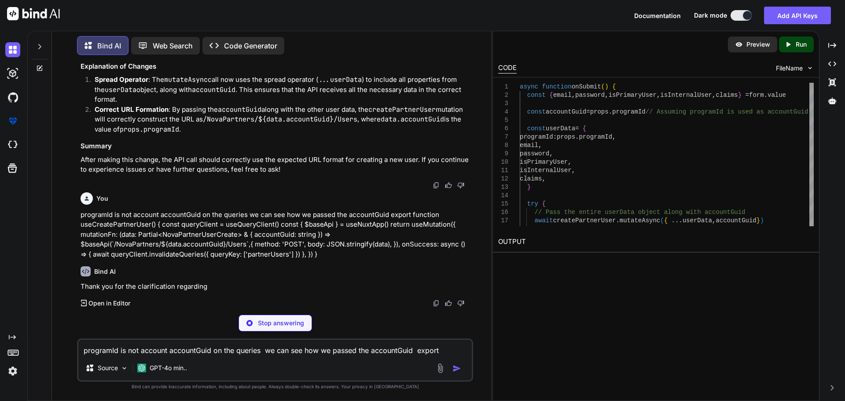
scroll to position [10526, 0]
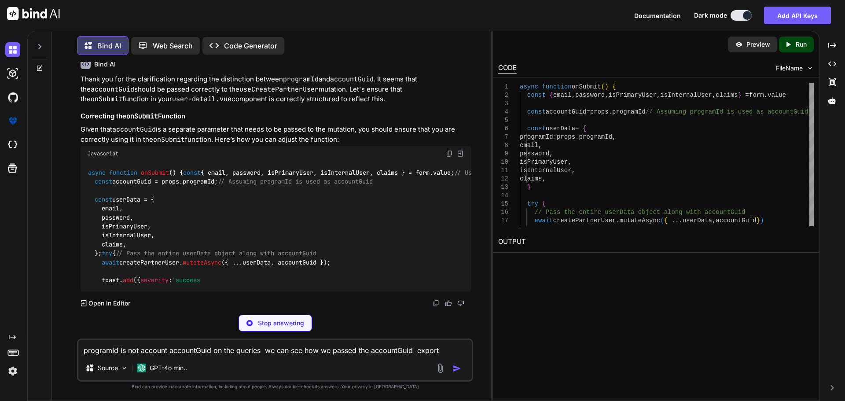
click at [324, 69] on div "Bind AI" at bounding box center [276, 64] width 391 height 10
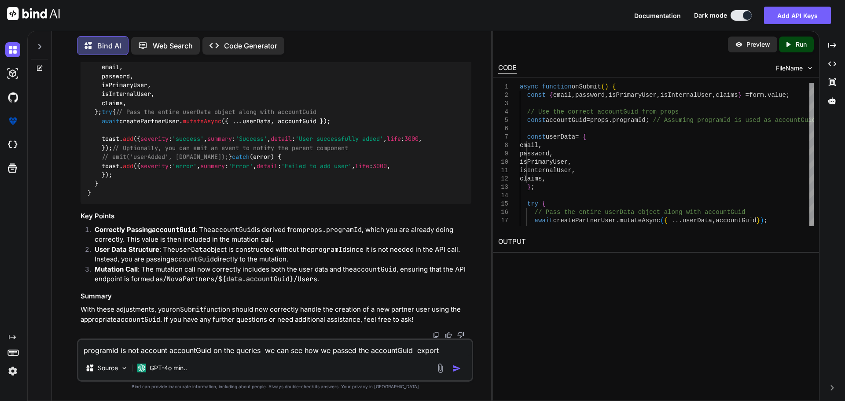
scroll to position [10878, 0]
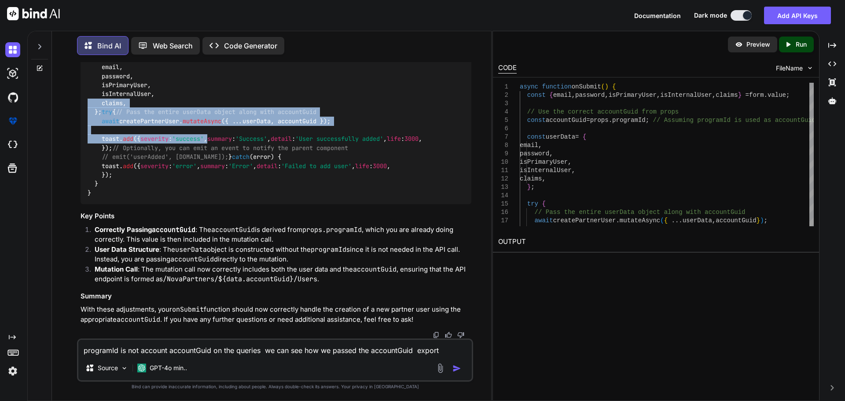
drag, startPoint x: 229, startPoint y: 216, endPoint x: 178, endPoint y: 125, distance: 104.1
click at [178, 125] on div "async function onSubmit ( ) { const { email, password, isPrimaryUser, isInterna…" at bounding box center [276, 112] width 391 height 184
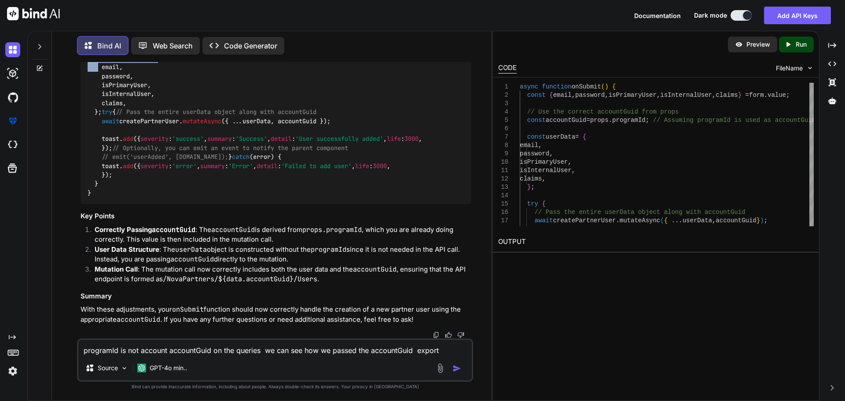
drag, startPoint x: 91, startPoint y: 80, endPoint x: 94, endPoint y: 143, distance: 62.6
click at [94, 143] on code "async function onSubmit ( ) { const { email, password, isPrimaryUser, isInterna…" at bounding box center [343, 112] width 511 height 171
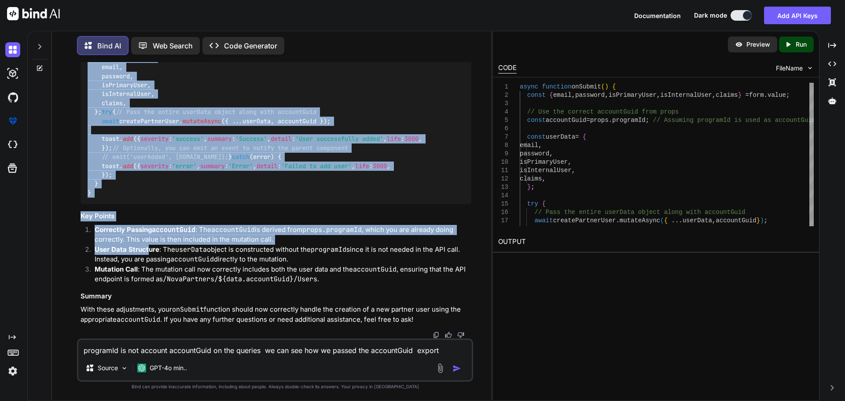
scroll to position [11045, 0]
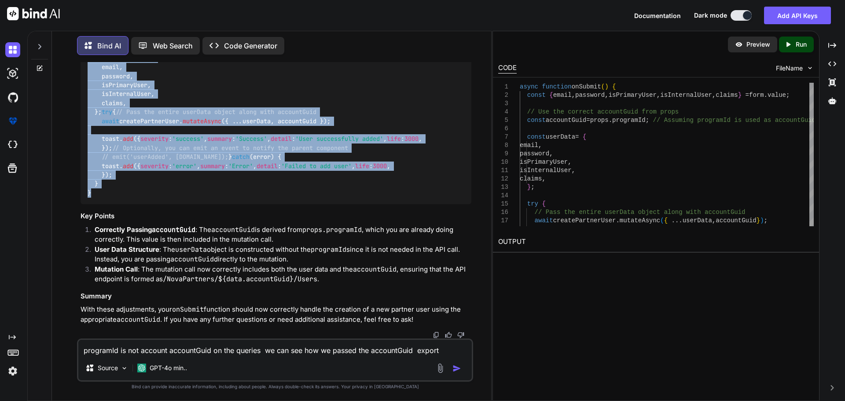
drag, startPoint x: 89, startPoint y: 80, endPoint x: 155, endPoint y: 203, distance: 140.5
click at [155, 203] on div "async function onSubmit ( ) { const { email, password, isPrimaryUser, isInterna…" at bounding box center [276, 112] width 391 height 184
copy code "async function onSubmit ( ) { const { email, password, isPrimaryUser, isInterna…"
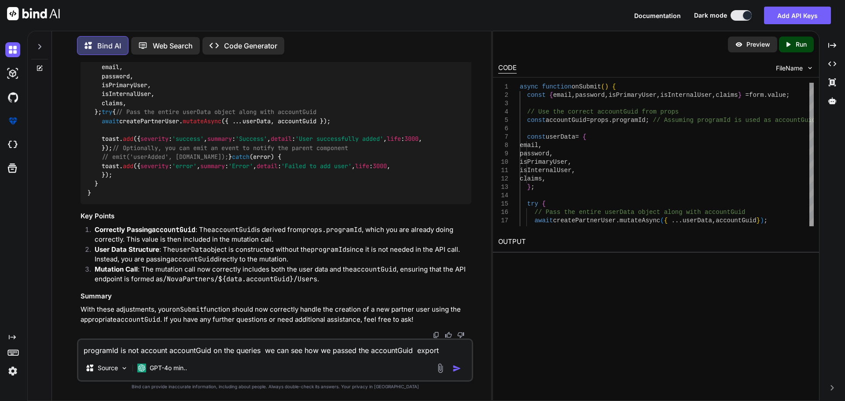
click at [184, 343] on textarea "programId is not account accountGuid on the queries we can see how we passed th…" at bounding box center [275, 348] width 394 height 16
paste textarea "accou"
paste textarea "<script setup lang="ts"> import type { ColumnProps } from '#shared/types/base' …"
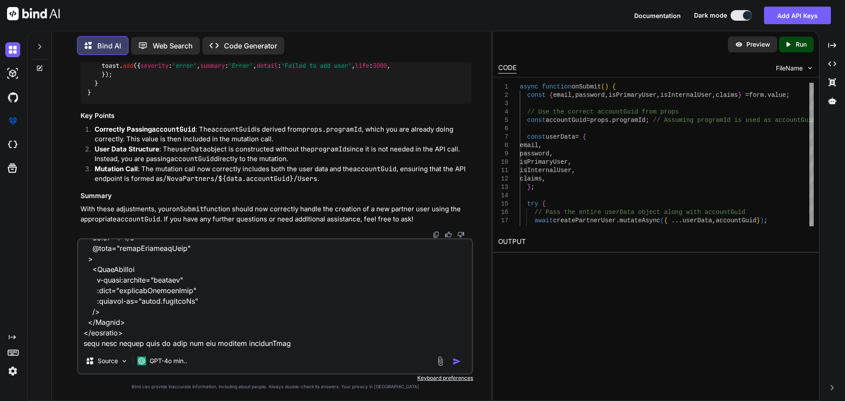
paste textarea "async function onSubmit() { const { email, password, isPrimaryUser, isInternalU…"
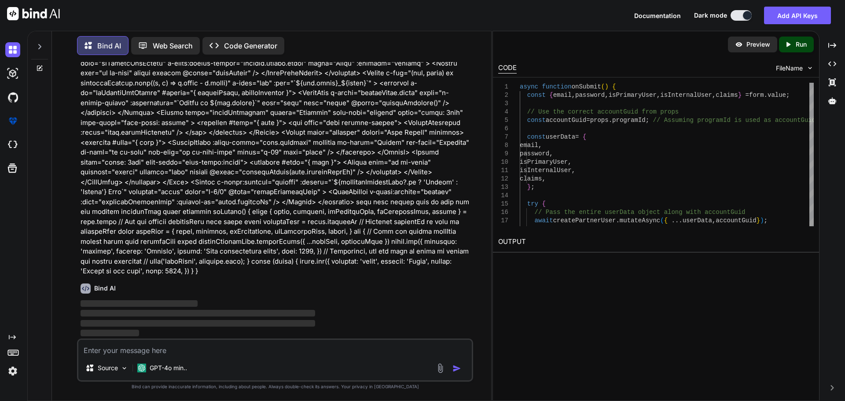
scroll to position [11321, 0]
click at [365, 277] on p at bounding box center [276, 23] width 391 height 505
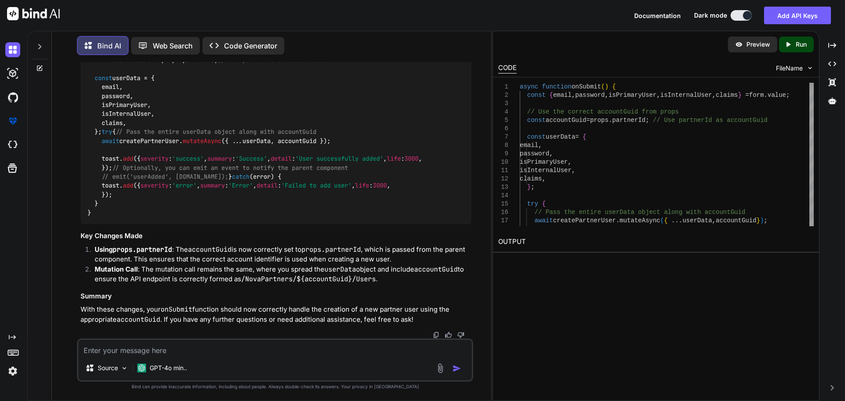
scroll to position [11986, 0]
click at [136, 97] on code "async function onSubmit ( ) { const { email, password, isPrimaryUser, isInterna…" at bounding box center [343, 132] width 511 height 171
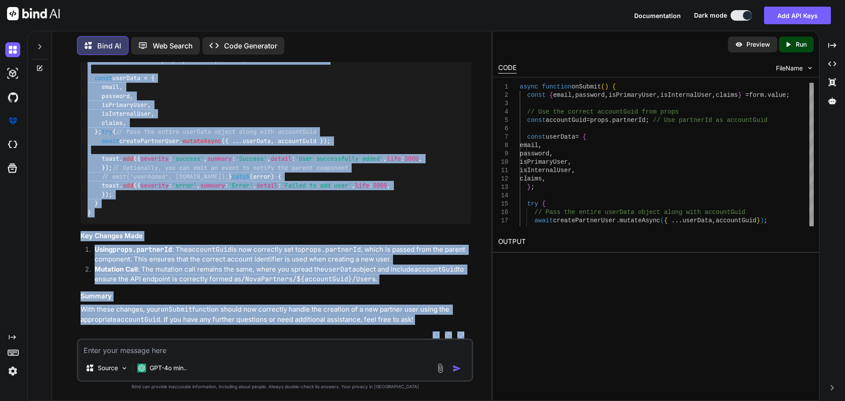
scroll to position [12132, 0]
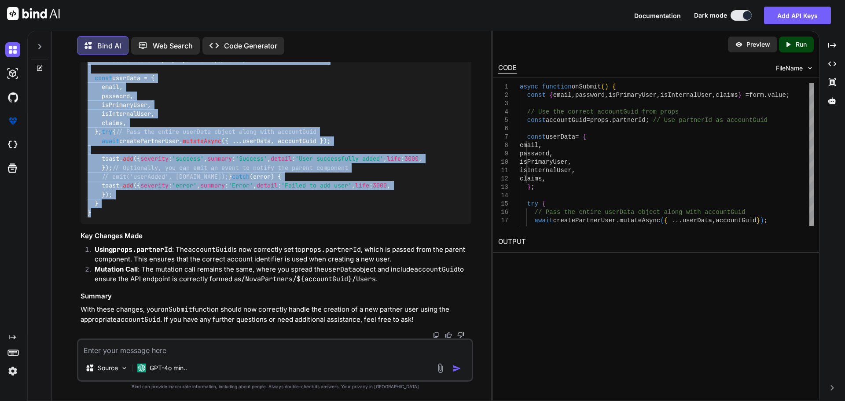
drag, startPoint x: 89, startPoint y: 115, endPoint x: 180, endPoint y: 217, distance: 136.3
click at [180, 217] on div "async function onSubmit ( ) { const { email, password, isPrimaryUser, isInterna…" at bounding box center [276, 132] width 391 height 184
copy code "async function onSubmit ( ) { const { email, password, isPrimaryUser, isInterna…"
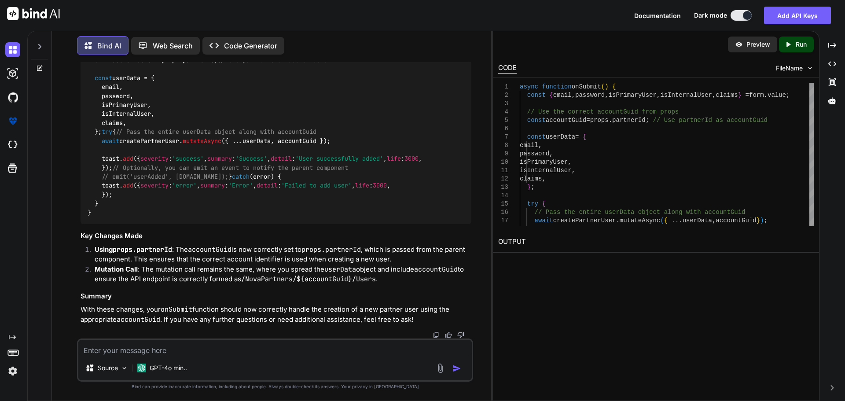
click at [197, 351] on textarea at bounding box center [275, 348] width 394 height 16
paste textarea "[vue-tsc] Property 'partnerId' does not exist on type 'DefineProps<LooseRequire…"
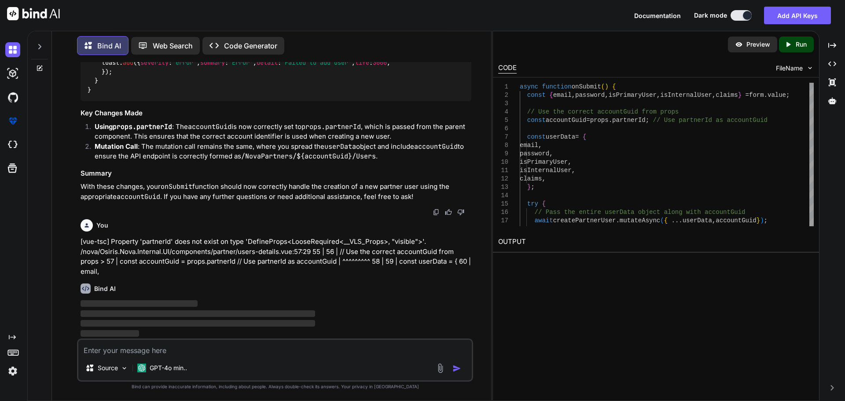
scroll to position [12255, 0]
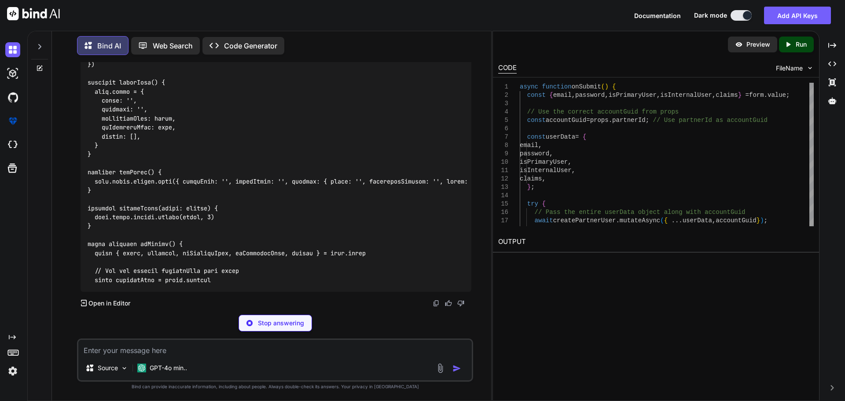
scroll to position [12502, 0]
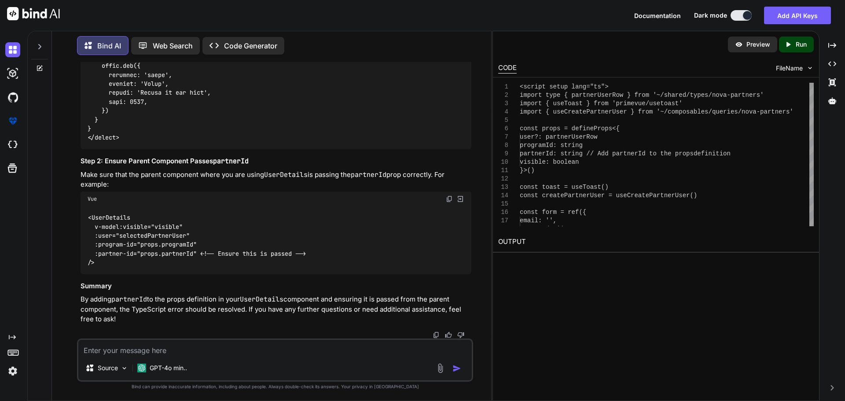
drag, startPoint x: 103, startPoint y: 230, endPoint x: 83, endPoint y: 185, distance: 49.5
click at [188, 352] on textarea at bounding box center [275, 348] width 394 height 16
paste textarea "[vue-tsc] Argument of type '{ visible: boolean; user: partnerUserRow | undefine…"
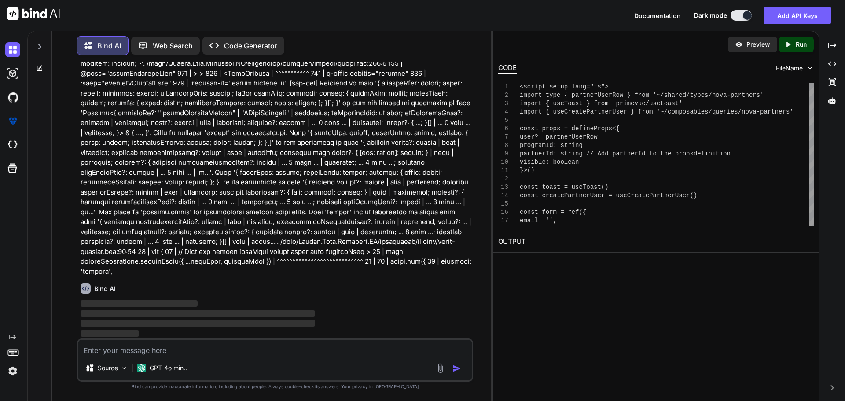
scroll to position [13587, 0]
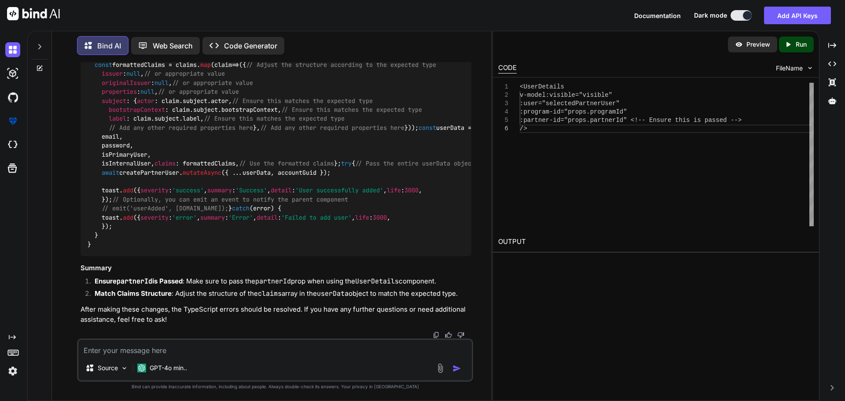
drag, startPoint x: 97, startPoint y: 264, endPoint x: 85, endPoint y: 219, distance: 46.0
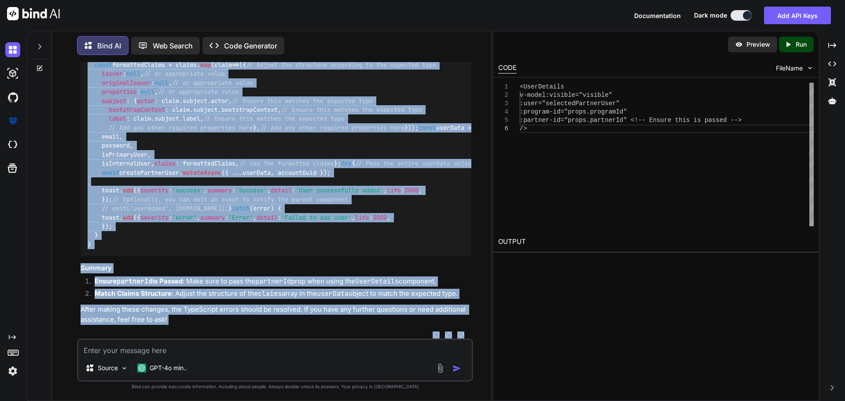
scroll to position [14472, 0]
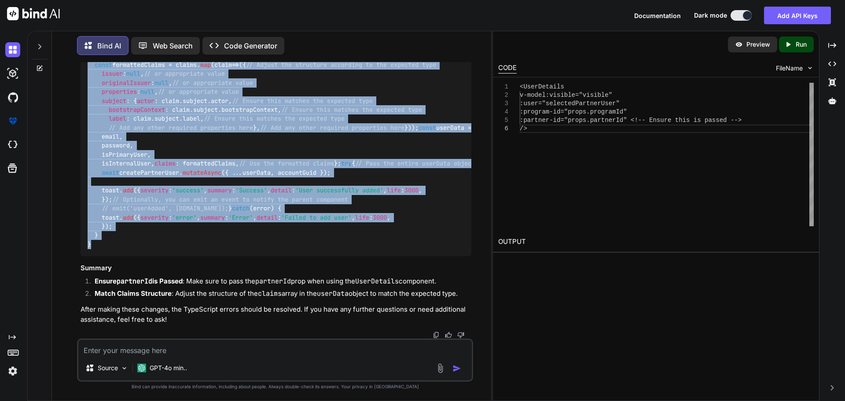
drag, startPoint x: 88, startPoint y: 188, endPoint x: 146, endPoint y: 247, distance: 82.5
click at [146, 247] on div "async function onSubmit ( ) { const { email, password, isPrimaryUser, isInterna…" at bounding box center [276, 137] width 391 height 239
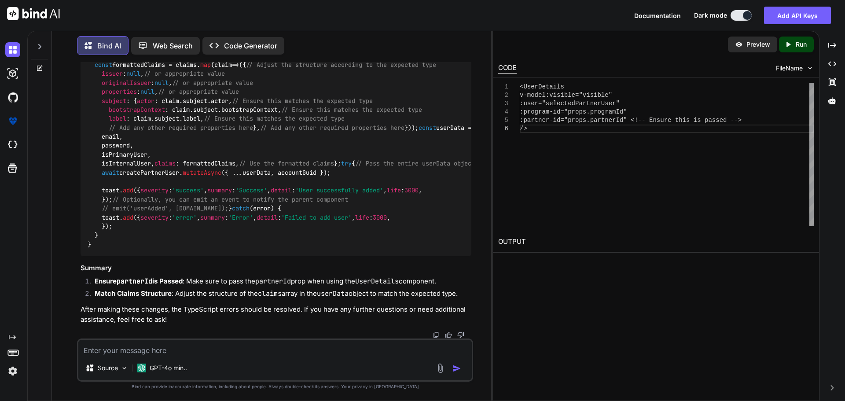
click at [147, 347] on textarea at bounding box center [275, 348] width 394 height 16
click at [181, 347] on textarea at bounding box center [275, 348] width 394 height 16
paste textarea "[vue-tsc] Type 'string | undefined' is not assignable to type 'string'. Type 'u…"
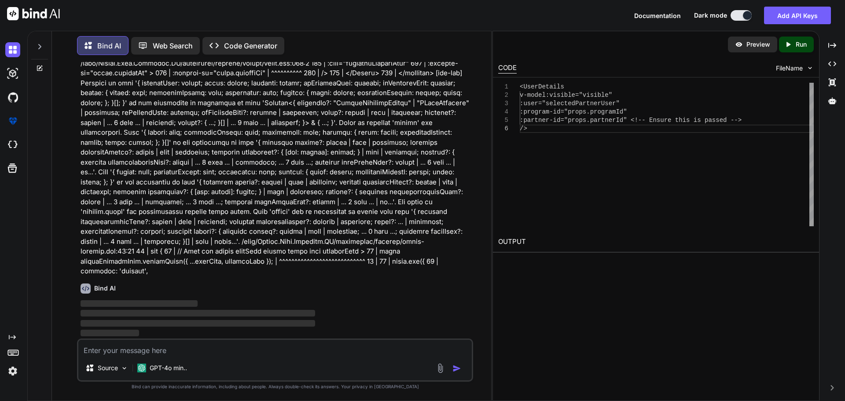
scroll to position [14748, 0]
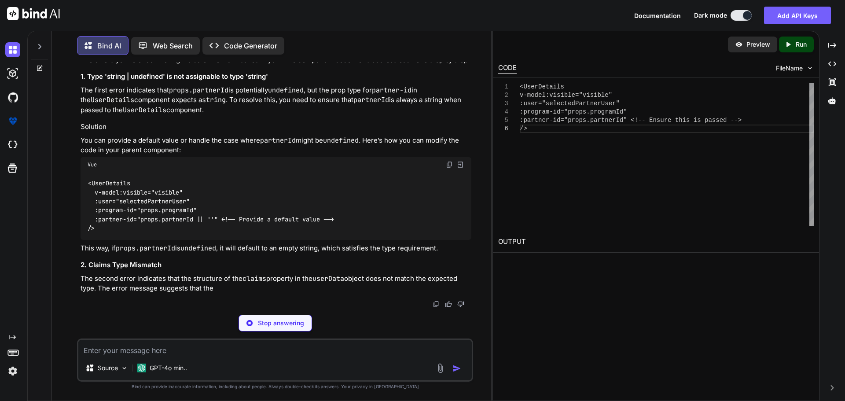
click at [208, 356] on div "Source GPT-4o min.." at bounding box center [275, 360] width 396 height 43
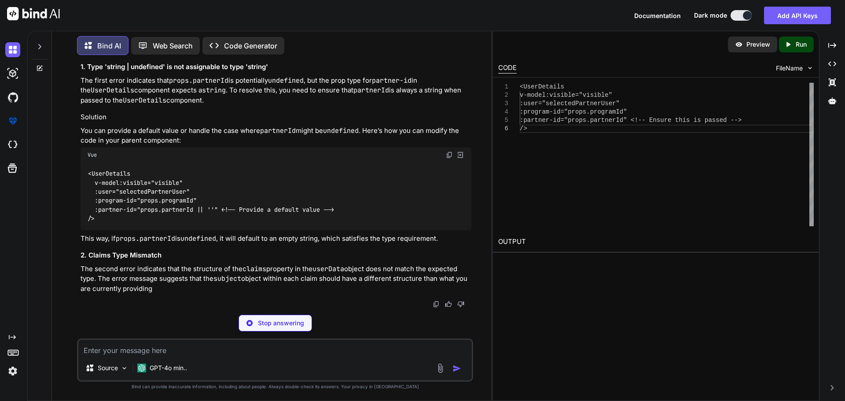
click at [156, 352] on textarea at bounding box center [275, 348] width 394 height 16
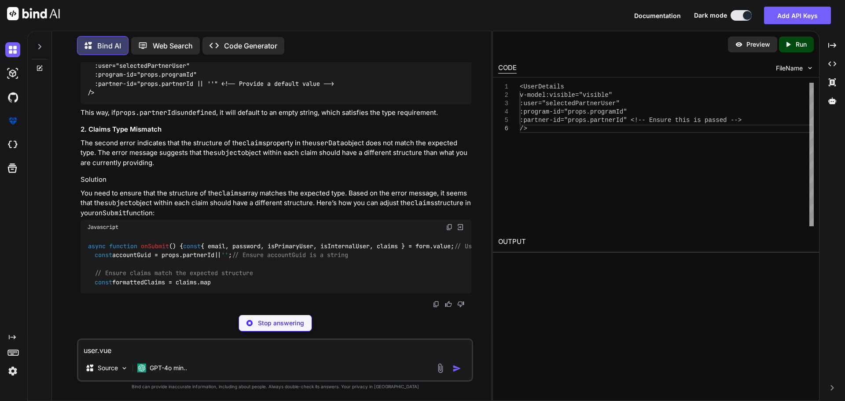
paste textarea "<script setup lang="ts"> import type { ColumnProps } from '#shared/types/base' …"
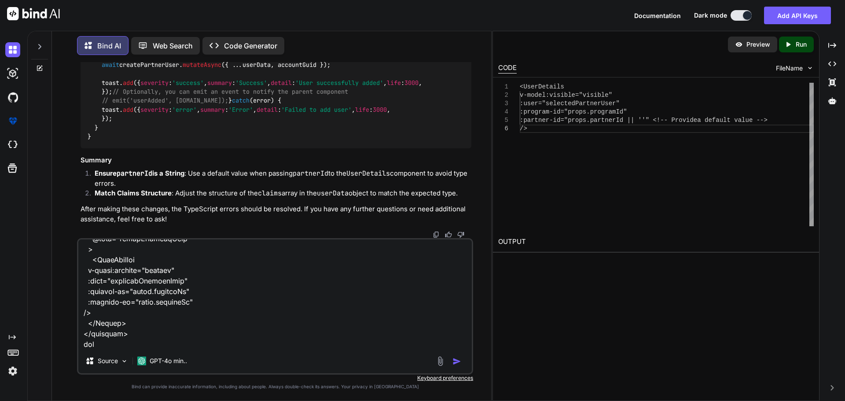
paste textarea "C:\nova\Osiris.Nova.Internal.UI\components\partner\users-details.vue"
click at [350, 342] on textarea at bounding box center [275, 294] width 394 height 109
paste textarea "<script setup lang="ts"> import type { partnerUserRow } from '~/shared/types/no…"
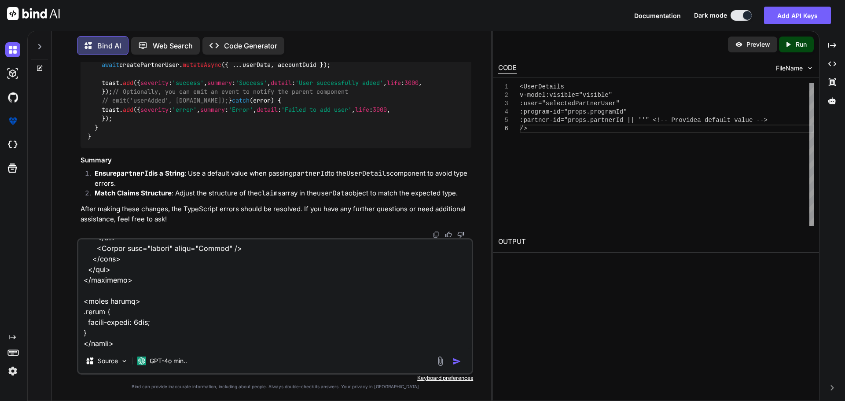
click at [455, 362] on img "button" at bounding box center [457, 361] width 9 height 9
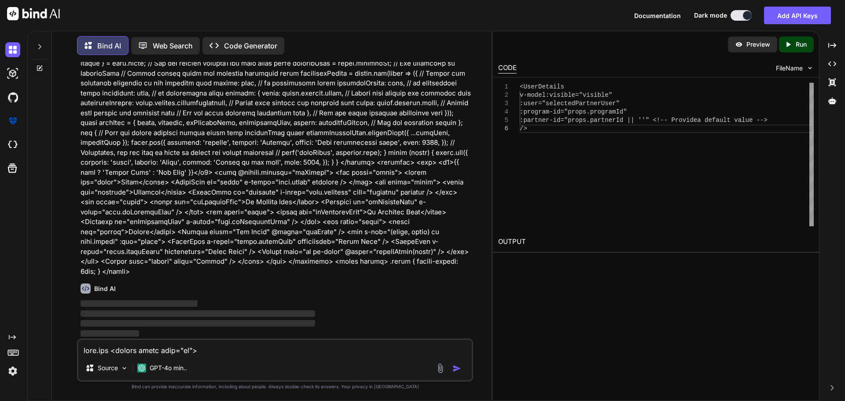
scroll to position [15878, 0]
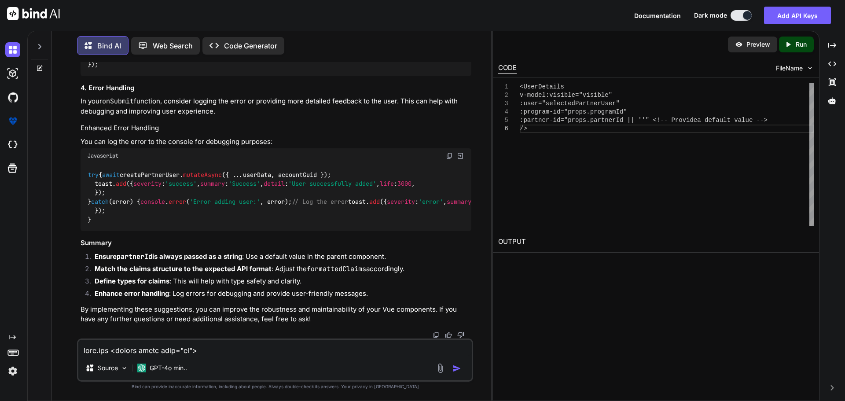
scroll to position [16724, 0]
drag, startPoint x: 221, startPoint y: 176, endPoint x: 94, endPoint y: 177, distance: 127.7
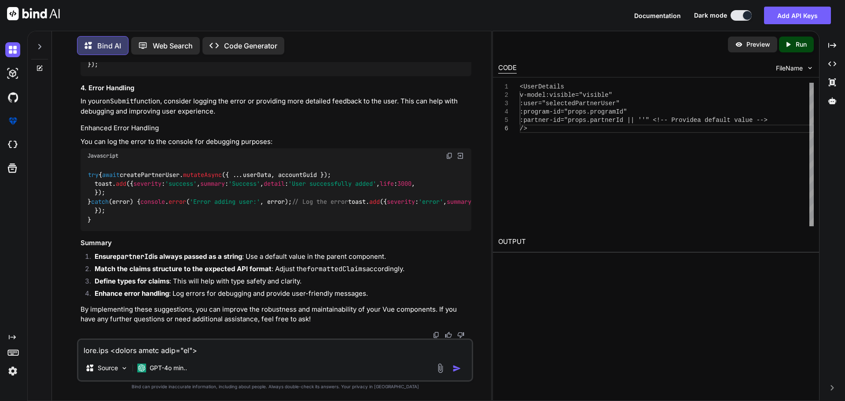
drag, startPoint x: 89, startPoint y: 166, endPoint x: 196, endPoint y: 163, distance: 107.9
click at [483, 198] on div "You Bind AI To implement the functionality for adding a new partner user in you…" at bounding box center [275, 231] width 432 height 339
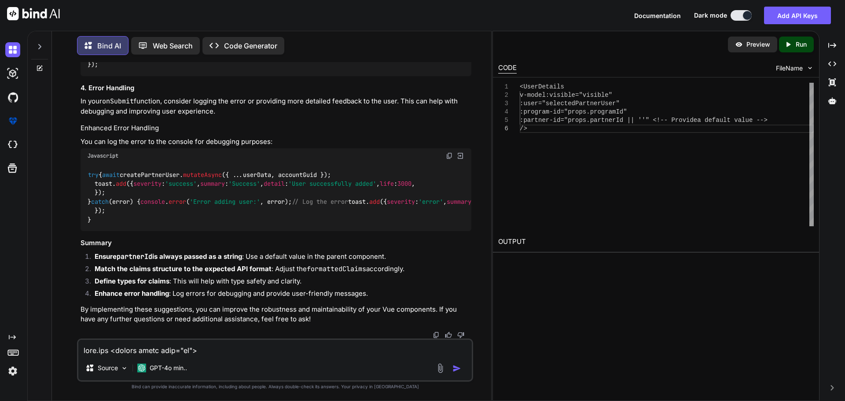
click at [243, 170] on code "try { await createPartnerUser. mutateAsync ({ ...userData, accountGuid }); toas…" at bounding box center [396, 197] width 616 height 54
click at [192, 349] on textarea at bounding box center [275, 348] width 394 height 16
paste textarea "[vue-tsc] Argument of type '{ accountGuid: string; email: string; password: str…"
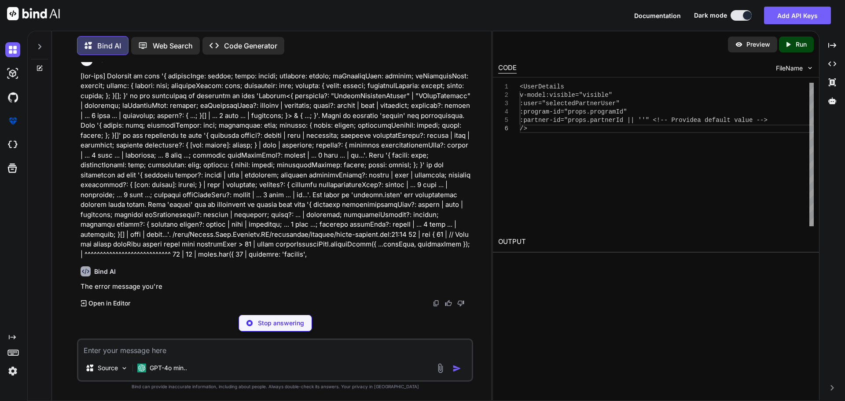
scroll to position [17752, 0]
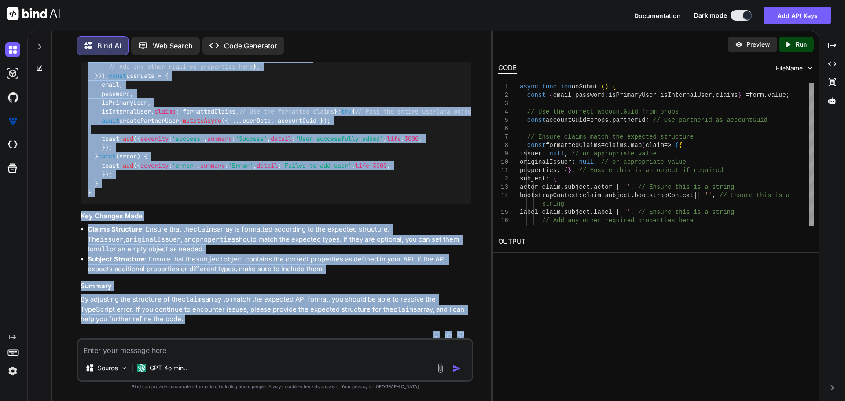
scroll to position [18389, 0]
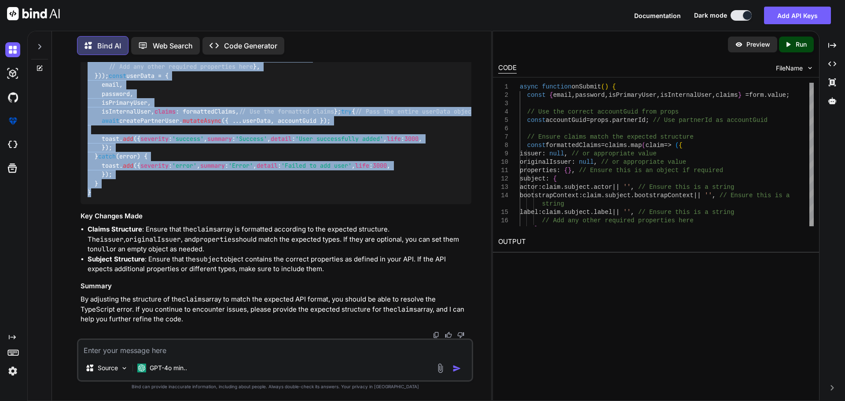
drag, startPoint x: 88, startPoint y: 177, endPoint x: 147, endPoint y: 192, distance: 60.6
click at [147, 192] on div "async function onSubmit ( ) { const { email, password, isPrimaryUser, isInterna…" at bounding box center [276, 85] width 391 height 239
click at [300, 158] on div "async function onSubmit ( ) { const { email, password, isPrimaryUser, isInterna…" at bounding box center [276, 85] width 391 height 239
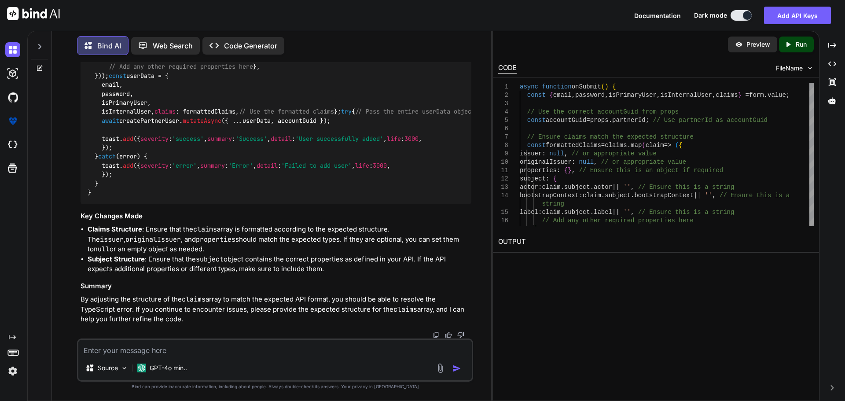
click at [207, 138] on div "async function onSubmit ( ) { const { email, password, isPrimaryUser, isInterna…" at bounding box center [276, 85] width 391 height 239
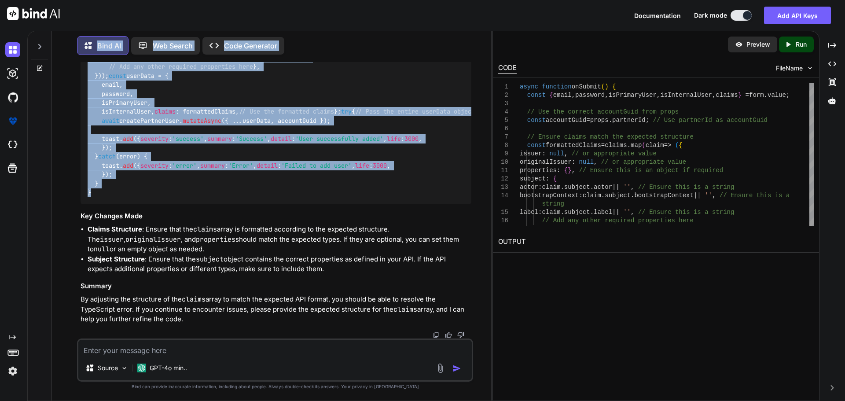
scroll to position [18049, 0]
drag, startPoint x: 93, startPoint y: 189, endPoint x: 86, endPoint y: 130, distance: 59.5
click at [86, 130] on div "async function onSubmit ( ) { const { email, password, isPrimaryUser, isInterna…" at bounding box center [276, 85] width 391 height 239
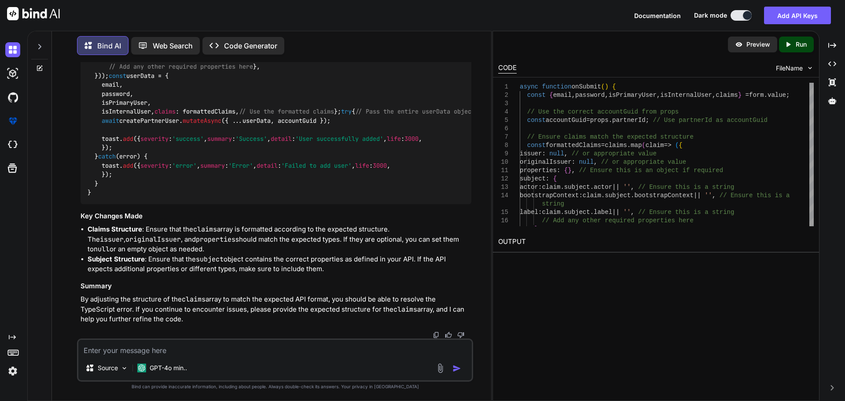
click at [197, 346] on textarea at bounding box center [275, 348] width 394 height 16
click at [188, 350] on textarea "here is the" at bounding box center [275, 348] width 394 height 16
paste textarea "<RequireNovaPermission permission="partners-search-user:update"> <Panel header=…"
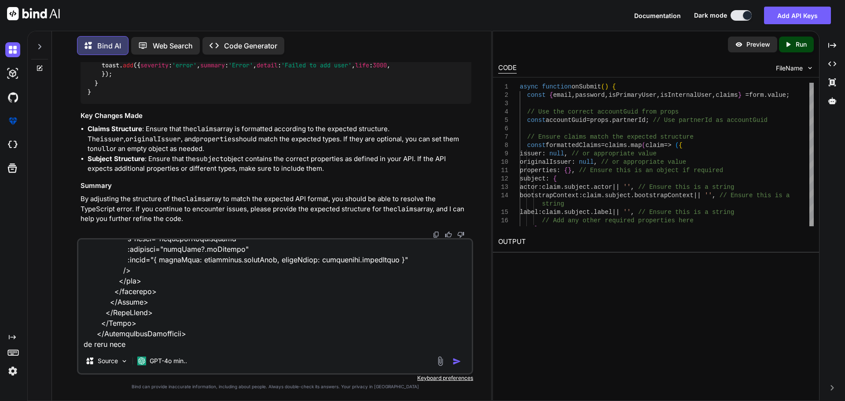
paste textarea "<script setup lang="ts"> import type { partnerUserRow } from '~/shared/types/no…"
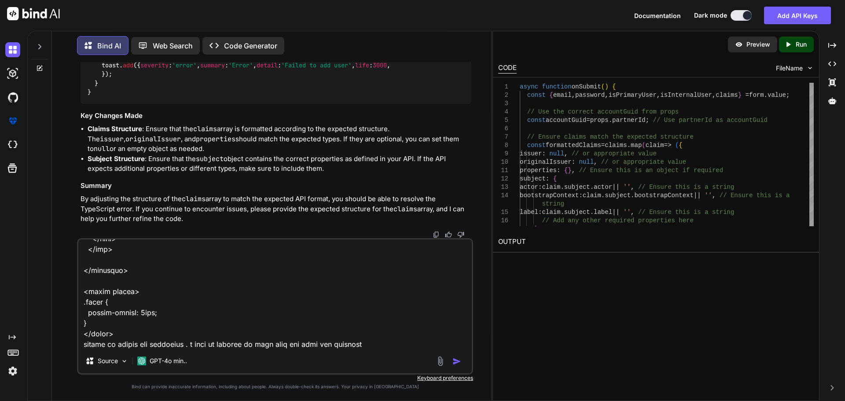
click at [369, 343] on textarea at bounding box center [275, 294] width 394 height 109
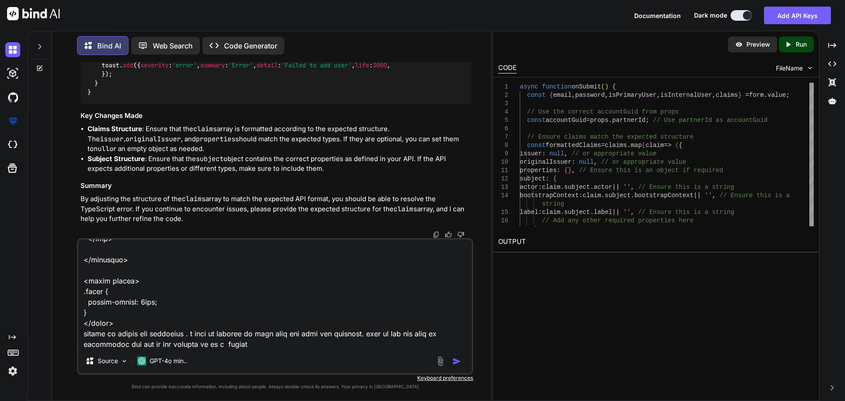
click at [262, 345] on textarea at bounding box center [275, 294] width 394 height 109
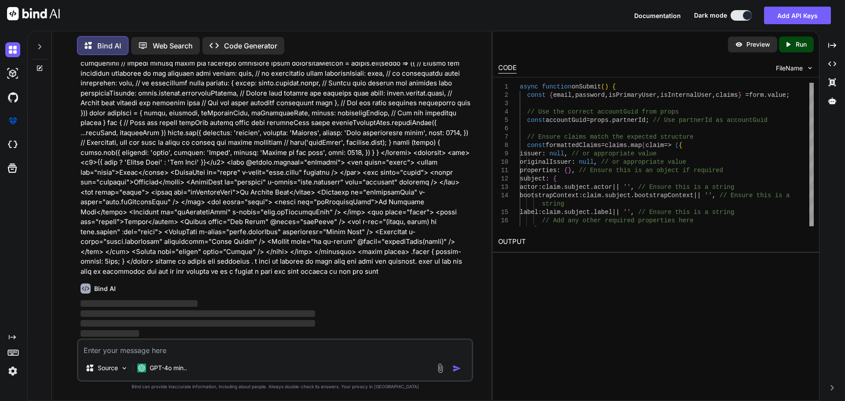
scroll to position [18666, 0]
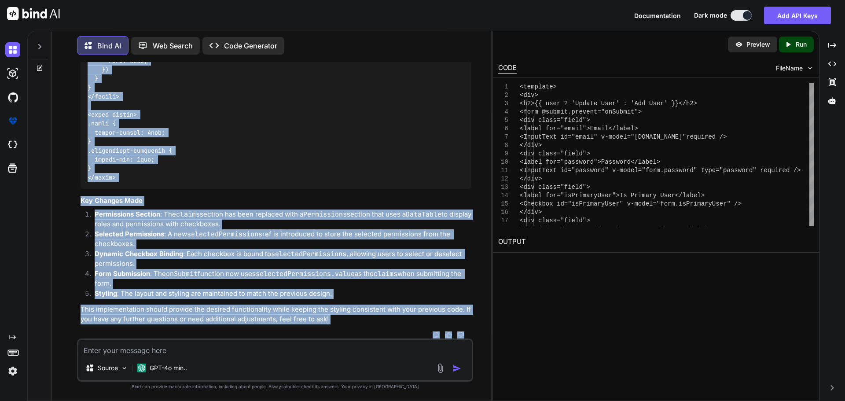
scroll to position [20453, 0]
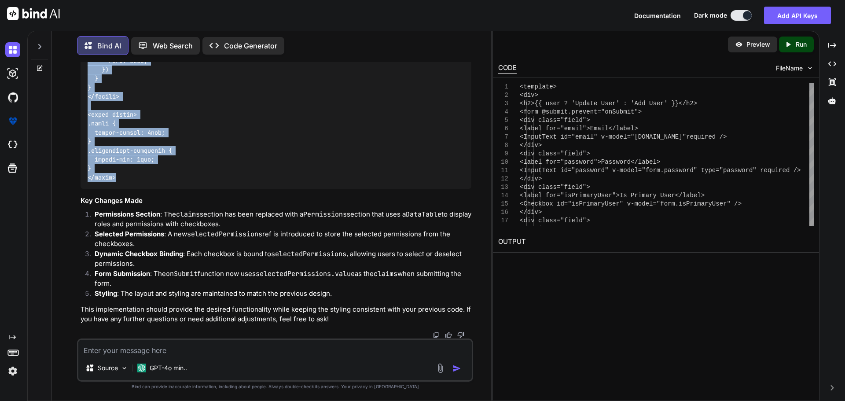
drag, startPoint x: 88, startPoint y: 107, endPoint x: 155, endPoint y: 182, distance: 100.1
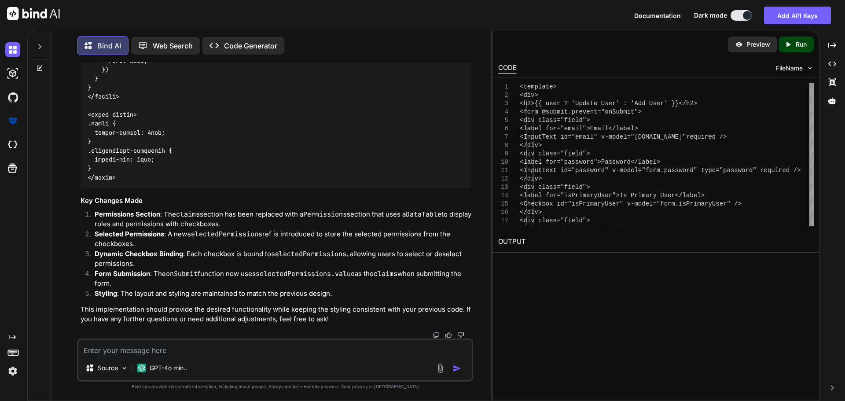
click at [251, 346] on textarea at bounding box center [275, 348] width 394 height 16
paste textarea "[vue-tsc] Property 'filteredRoles' does not exist on type 'CreateComponentPubli…"
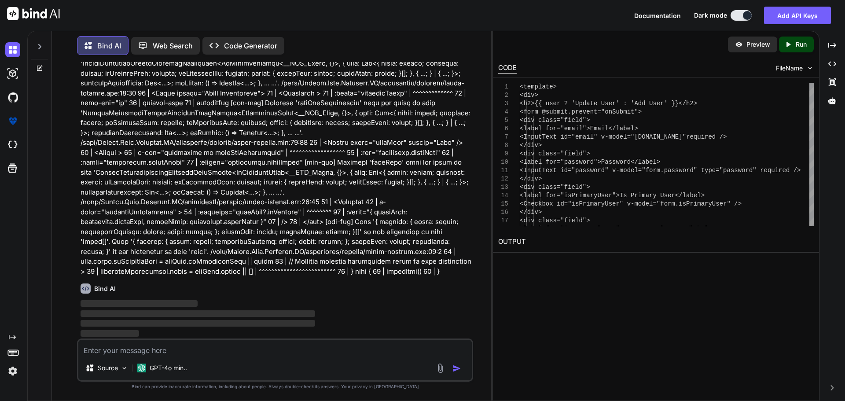
scroll to position [20730, 0]
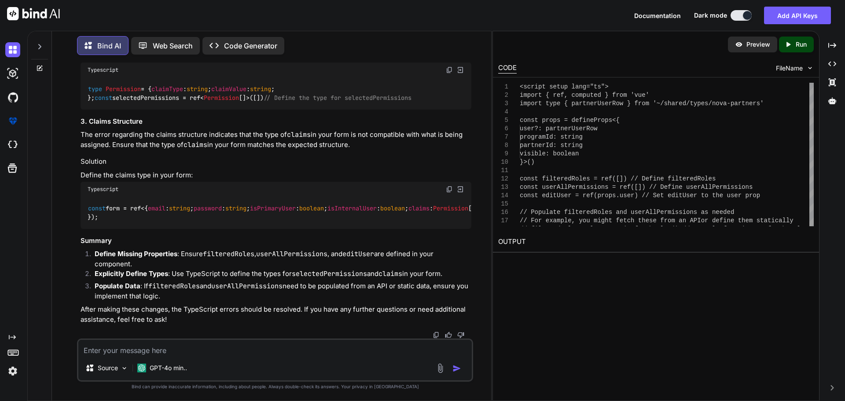
click at [374, 360] on div "Source GPT-4o min.." at bounding box center [275, 369] width 394 height 21
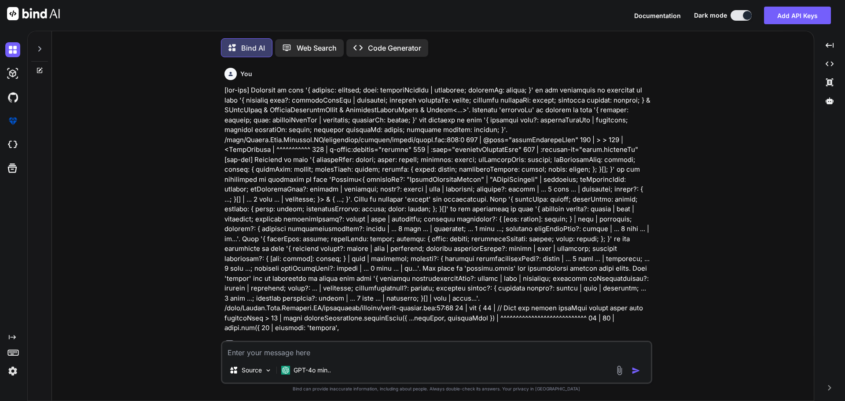
type textarea "x"
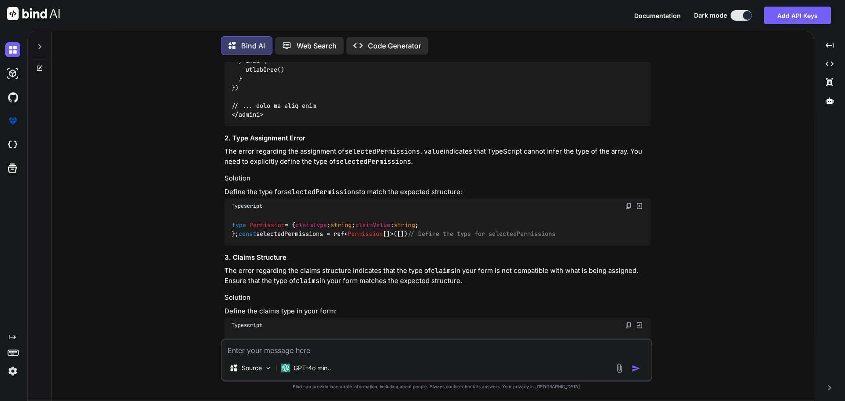
scroll to position [5838, 0]
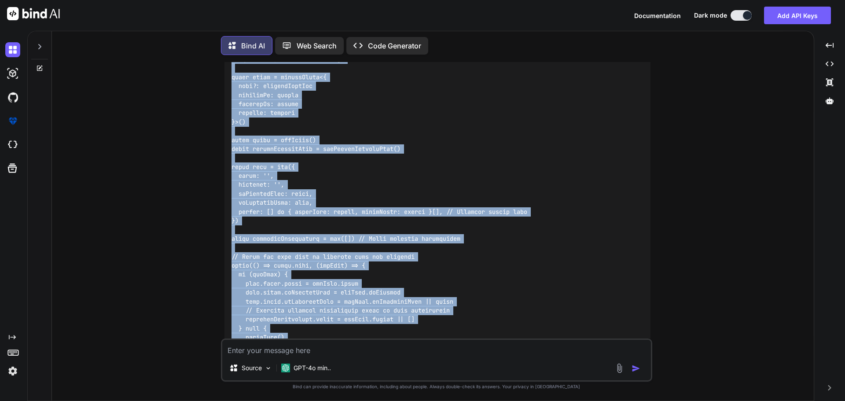
scroll to position [4180, 0]
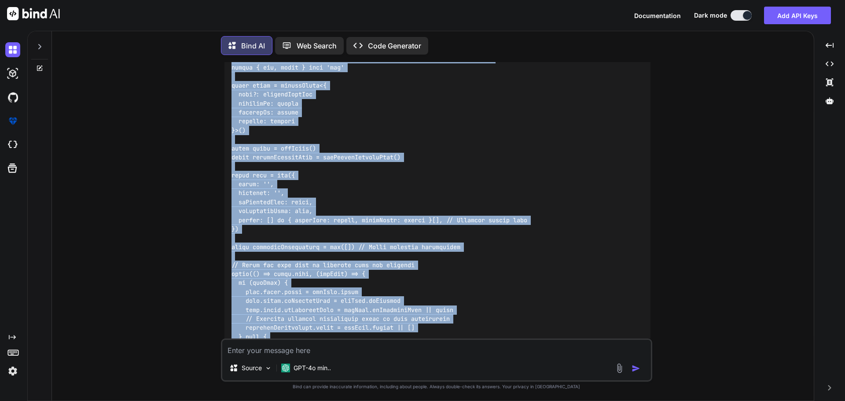
drag, startPoint x: 267, startPoint y: 261, endPoint x: 226, endPoint y: 212, distance: 63.7
click at [226, 212] on div at bounding box center [438, 166] width 426 height 1388
copy code "<template> <div> <h2>{{ user ? 'Update User' : 'Add User' }}</h2> <form @submit…"
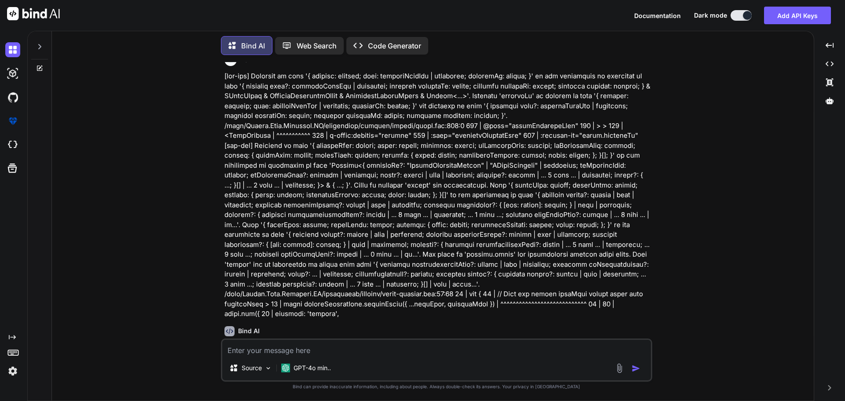
scroll to position [0, 0]
